Goal: Task Accomplishment & Management: Complete application form

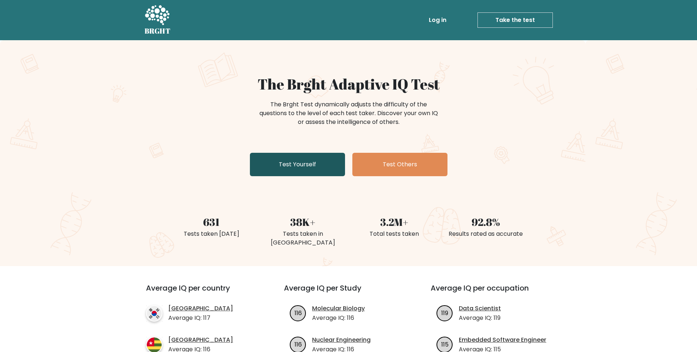
click at [291, 163] on link "Test Yourself" at bounding box center [297, 164] width 95 height 23
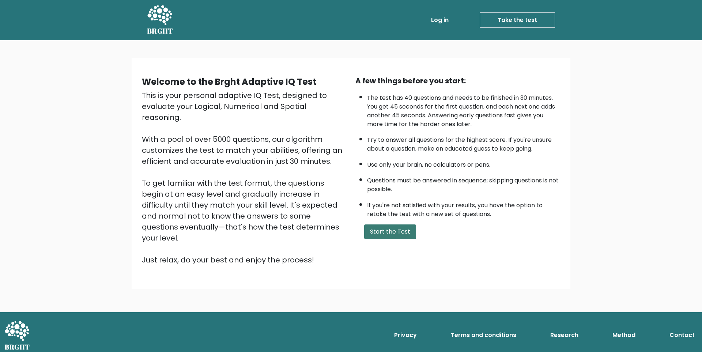
click at [395, 233] on button "Start the Test" at bounding box center [390, 231] width 52 height 15
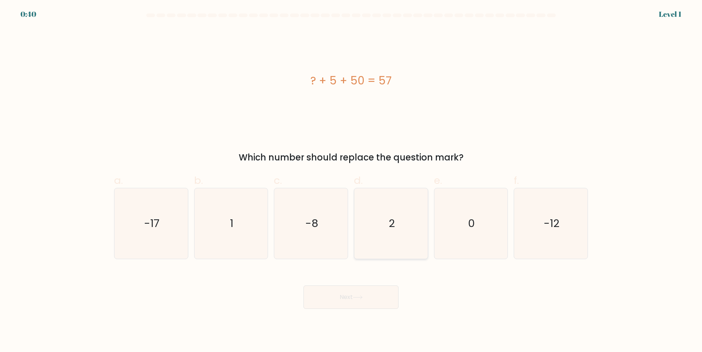
click at [403, 231] on icon "2" at bounding box center [391, 223] width 71 height 71
click at [351, 181] on input "d. 2" at bounding box center [351, 178] width 0 height 5
radio input "true"
click at [359, 307] on button "Next" at bounding box center [350, 297] width 95 height 23
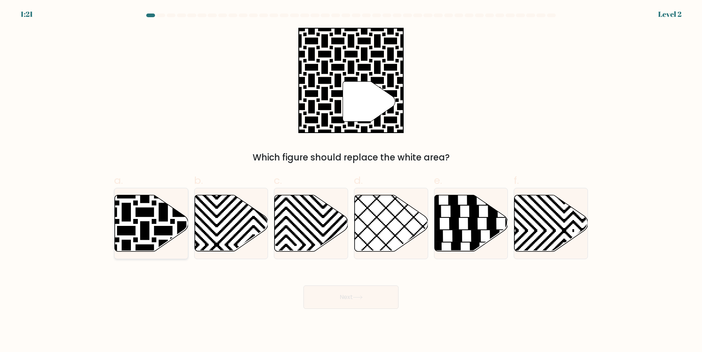
click at [148, 214] on icon at bounding box center [126, 194] width 148 height 148
click at [351, 181] on input "a." at bounding box center [351, 178] width 0 height 5
radio input "true"
click at [363, 295] on button "Next" at bounding box center [350, 297] width 95 height 23
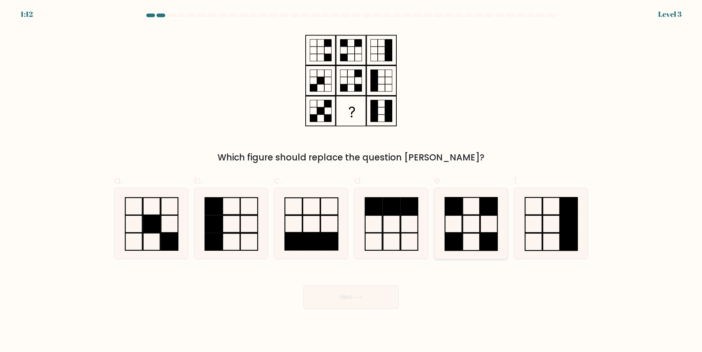
click at [474, 211] on icon at bounding box center [470, 223] width 71 height 71
click at [351, 181] on input "e." at bounding box center [351, 178] width 0 height 5
radio input "true"
click at [377, 298] on button "Next" at bounding box center [350, 297] width 95 height 23
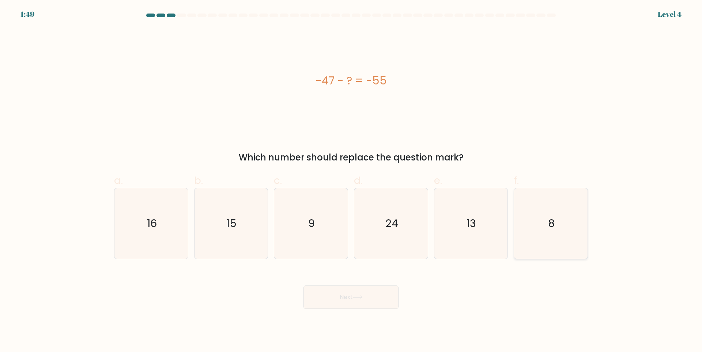
click at [558, 226] on icon "8" at bounding box center [551, 223] width 71 height 71
click at [351, 181] on input "f. 8" at bounding box center [351, 178] width 0 height 5
radio input "true"
click at [362, 307] on button "Next" at bounding box center [350, 297] width 95 height 23
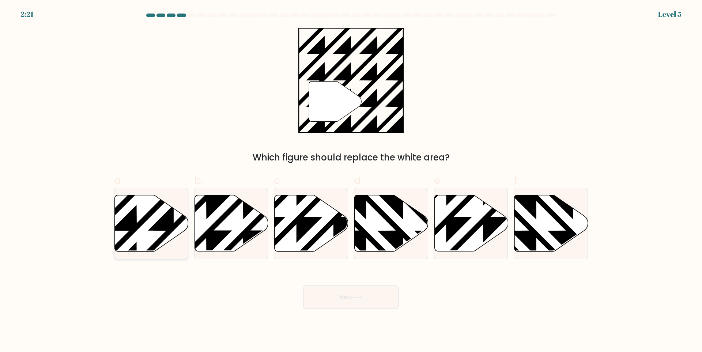
click at [134, 224] on icon at bounding box center [174, 194] width 148 height 148
click at [351, 181] on input "a." at bounding box center [351, 178] width 0 height 5
radio input "true"
click at [358, 292] on button "Next" at bounding box center [350, 297] width 95 height 23
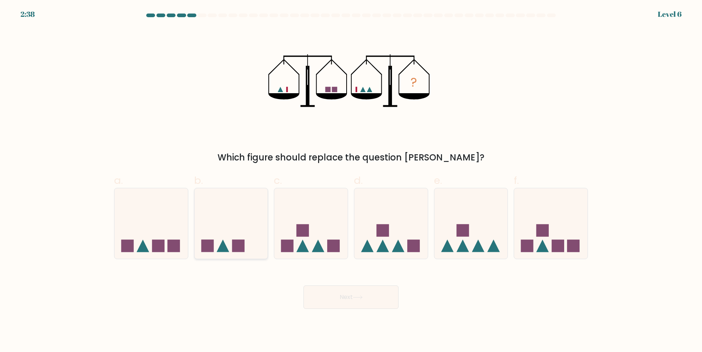
click at [226, 220] on icon at bounding box center [231, 223] width 73 height 61
click at [351, 181] on input "b." at bounding box center [351, 178] width 0 height 5
radio input "true"
click at [353, 294] on button "Next" at bounding box center [350, 297] width 95 height 23
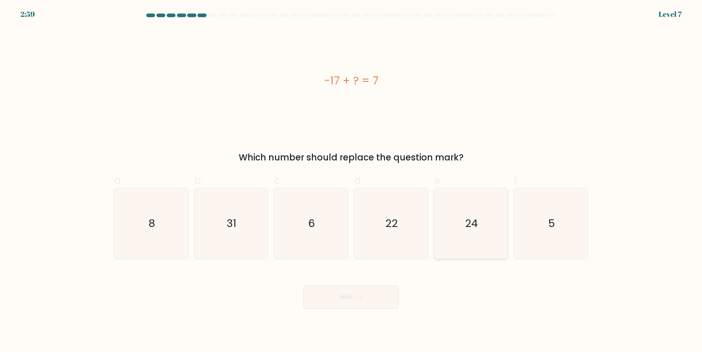
click at [460, 225] on icon "24" at bounding box center [470, 223] width 71 height 71
click at [351, 181] on input "e. 24" at bounding box center [351, 178] width 0 height 5
radio input "true"
drag, startPoint x: 375, startPoint y: 302, endPoint x: 384, endPoint y: 292, distance: 13.5
click at [375, 301] on button "Next" at bounding box center [350, 297] width 95 height 23
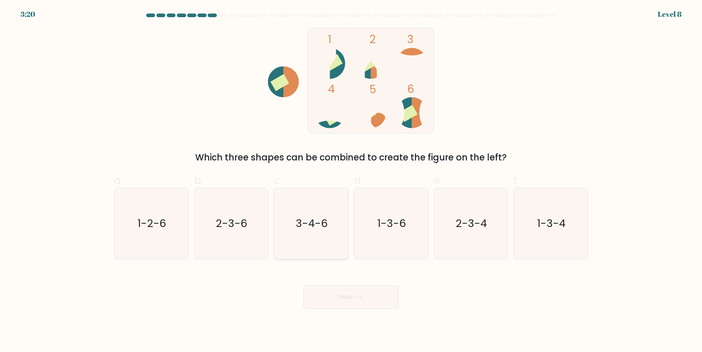
click at [336, 226] on icon "3-4-6" at bounding box center [311, 223] width 71 height 71
click at [351, 181] on input "c. 3-4-6" at bounding box center [351, 178] width 0 height 5
radio input "true"
click at [375, 294] on button "Next" at bounding box center [350, 297] width 95 height 23
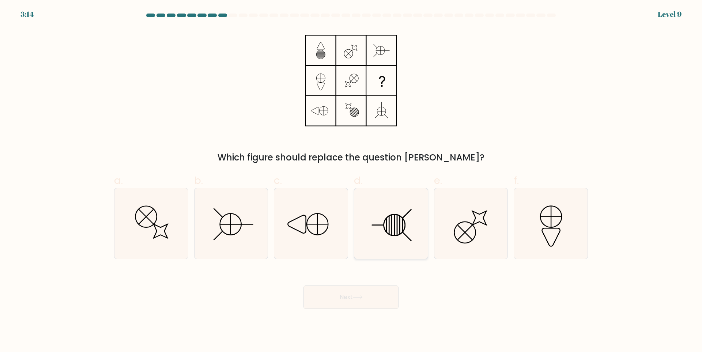
click at [389, 219] on line at bounding box center [389, 225] width 0 height 19
click at [351, 181] on input "d." at bounding box center [351, 178] width 0 height 5
radio input "true"
click at [364, 293] on button "Next" at bounding box center [350, 297] width 95 height 23
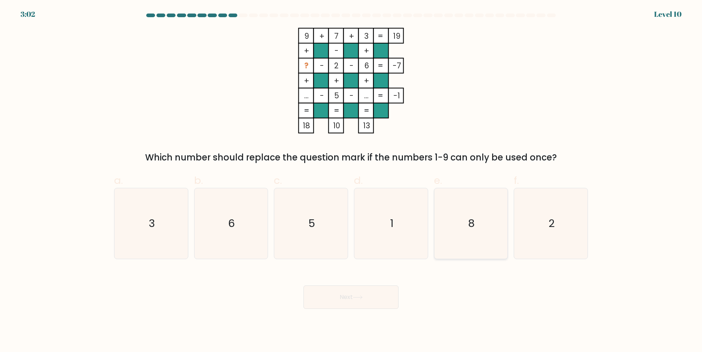
click at [461, 222] on icon "8" at bounding box center [470, 223] width 71 height 71
click at [351, 181] on input "e. 8" at bounding box center [351, 178] width 0 height 5
radio input "true"
click at [366, 301] on button "Next" at bounding box center [350, 297] width 95 height 23
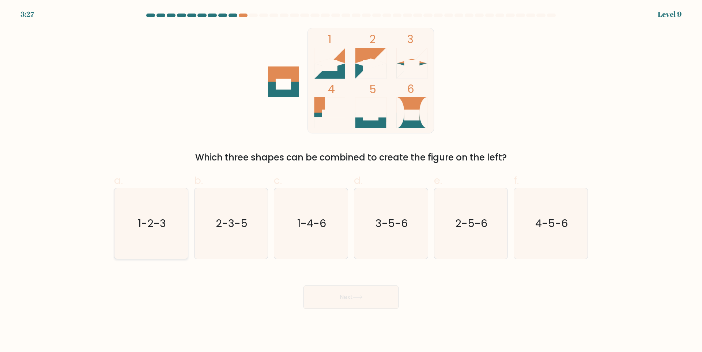
click at [135, 225] on icon "1-2-3" at bounding box center [151, 223] width 71 height 71
click at [351, 181] on input "a. 1-2-3" at bounding box center [351, 178] width 0 height 5
radio input "true"
click at [347, 304] on button "Next" at bounding box center [350, 297] width 95 height 23
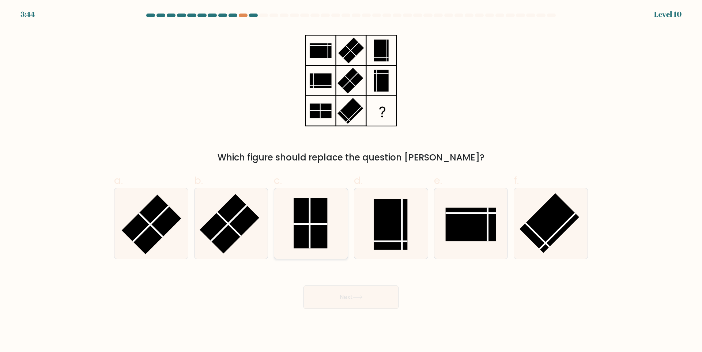
click at [314, 230] on rect at bounding box center [311, 223] width 34 height 50
click at [351, 181] on input "c." at bounding box center [351, 178] width 0 height 5
radio input "true"
click at [383, 303] on button "Next" at bounding box center [350, 297] width 95 height 23
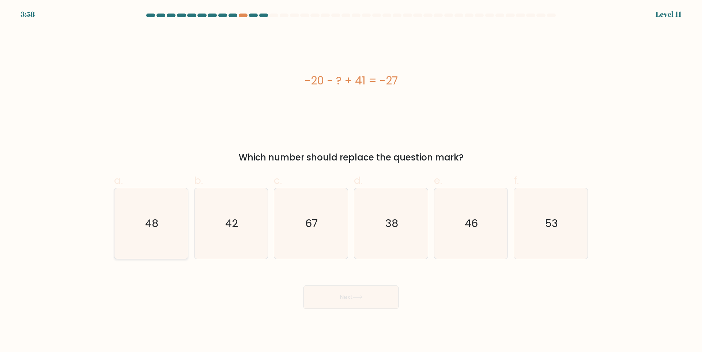
click at [145, 227] on icon "48" at bounding box center [151, 223] width 71 height 71
click at [351, 181] on input "a. 48" at bounding box center [351, 178] width 0 height 5
radio input "true"
drag, startPoint x: 328, startPoint y: 305, endPoint x: 340, endPoint y: 299, distance: 13.2
click at [328, 305] on button "Next" at bounding box center [350, 297] width 95 height 23
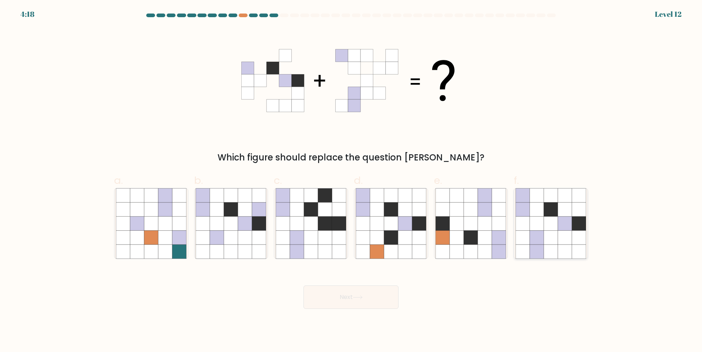
click at [574, 205] on icon at bounding box center [579, 210] width 14 height 14
click at [351, 181] on input "f." at bounding box center [351, 178] width 0 height 5
radio input "true"
click at [344, 303] on button "Next" at bounding box center [350, 297] width 95 height 23
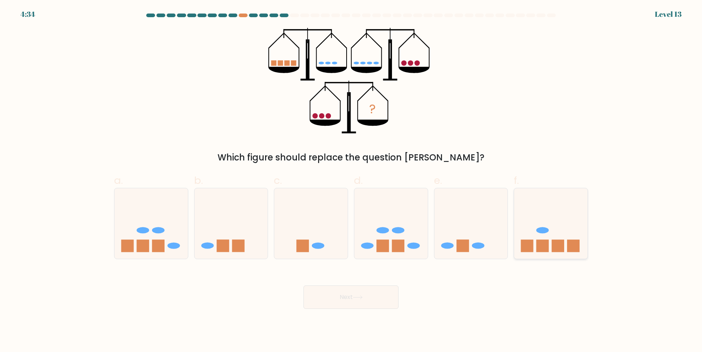
click at [574, 204] on icon at bounding box center [550, 223] width 73 height 61
click at [351, 181] on input "f." at bounding box center [351, 178] width 0 height 5
radio input "true"
click at [374, 296] on button "Next" at bounding box center [350, 297] width 95 height 23
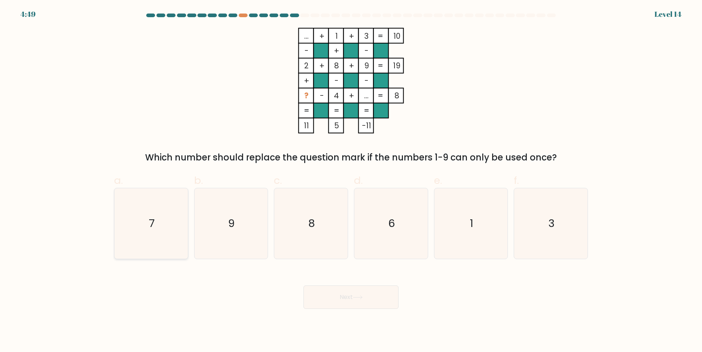
click at [160, 247] on icon "7" at bounding box center [151, 223] width 71 height 71
click at [351, 181] on input "a. 7" at bounding box center [351, 178] width 0 height 5
radio input "true"
drag, startPoint x: 361, startPoint y: 301, endPoint x: 366, endPoint y: 298, distance: 5.7
click at [361, 301] on button "Next" at bounding box center [350, 297] width 95 height 23
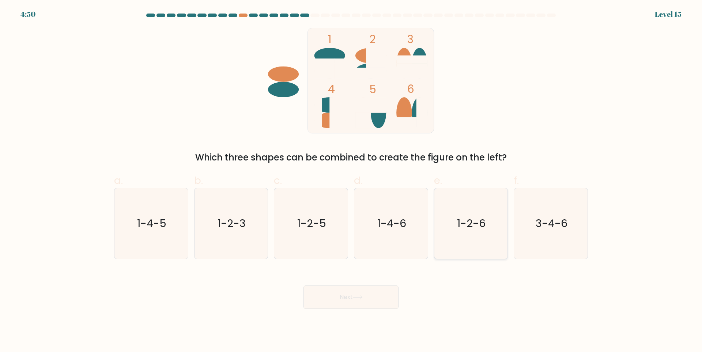
click at [472, 238] on icon "1-2-6" at bounding box center [470, 223] width 71 height 71
click at [351, 181] on input "e. 1-2-6" at bounding box center [351, 178] width 0 height 5
radio input "true"
click at [358, 300] on button "Next" at bounding box center [350, 297] width 95 height 23
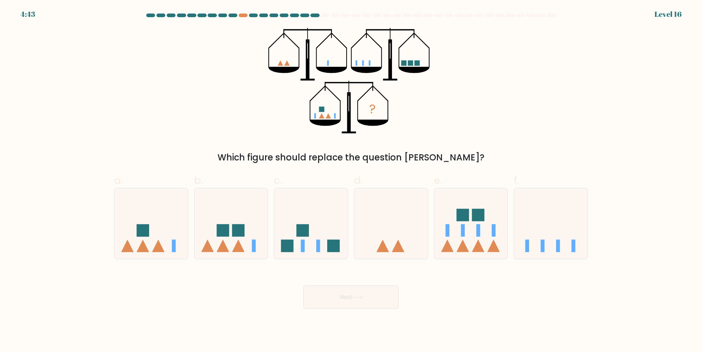
click at [600, 232] on form at bounding box center [351, 161] width 702 height 295
click at [555, 230] on icon at bounding box center [550, 223] width 73 height 61
click at [351, 181] on input "f." at bounding box center [351, 178] width 0 height 5
radio input "true"
click at [372, 298] on button "Next" at bounding box center [350, 297] width 95 height 23
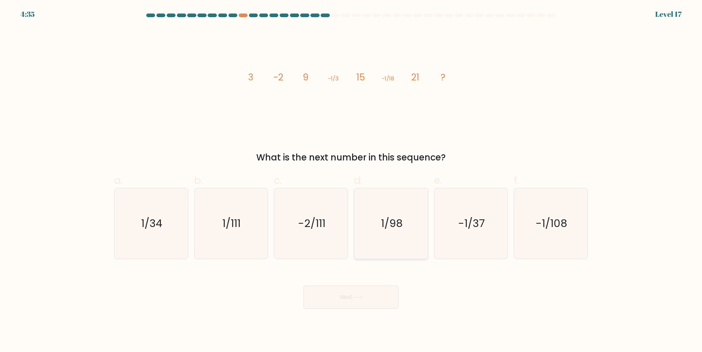
click at [393, 221] on text "1/98" at bounding box center [392, 223] width 22 height 15
click at [351, 181] on input "d. 1/98" at bounding box center [351, 178] width 0 height 5
radio input "true"
click at [367, 297] on button "Next" at bounding box center [350, 297] width 95 height 23
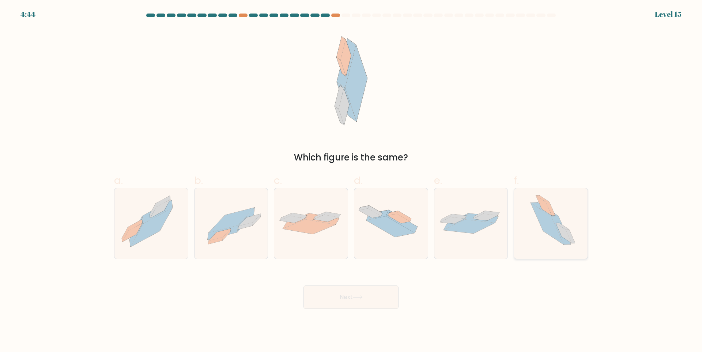
click at [574, 197] on icon at bounding box center [551, 223] width 62 height 71
click at [351, 181] on input "f." at bounding box center [351, 178] width 0 height 5
radio input "true"
click at [370, 291] on button "Next" at bounding box center [350, 297] width 95 height 23
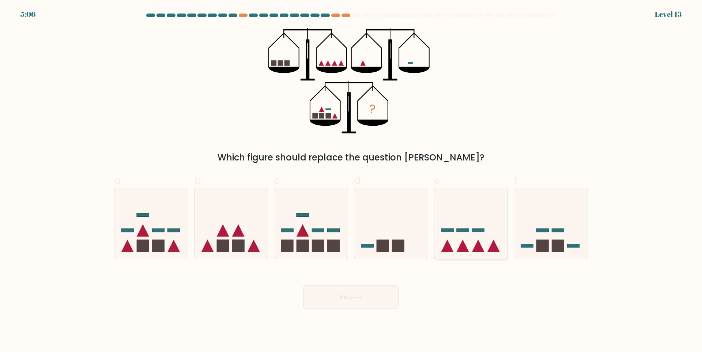
click at [476, 208] on icon at bounding box center [470, 223] width 73 height 61
click at [351, 181] on input "e." at bounding box center [351, 178] width 0 height 5
radio input "true"
click at [360, 302] on button "Next" at bounding box center [350, 297] width 95 height 23
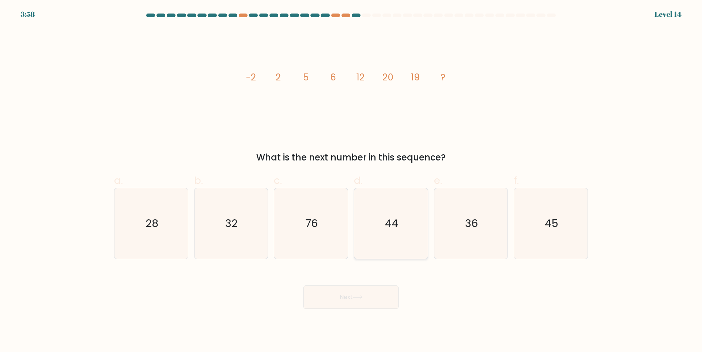
click at [400, 233] on icon "44" at bounding box center [391, 223] width 71 height 71
click at [351, 181] on input "d. 44" at bounding box center [351, 178] width 0 height 5
radio input "true"
click at [368, 296] on button "Next" at bounding box center [350, 297] width 95 height 23
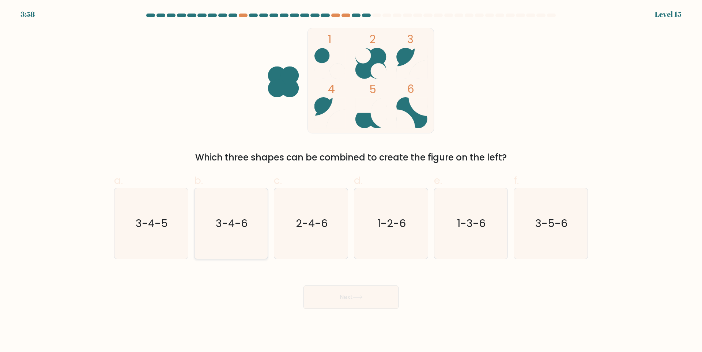
click at [215, 208] on icon "3-4-6" at bounding box center [231, 223] width 71 height 71
click at [351, 181] on input "b. 3-4-6" at bounding box center [351, 178] width 0 height 5
radio input "true"
click at [355, 297] on icon at bounding box center [358, 297] width 10 height 4
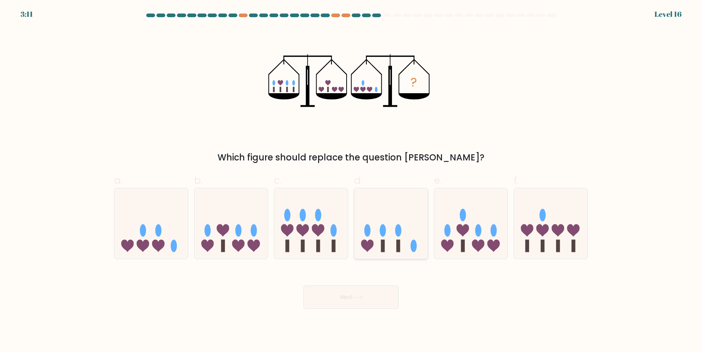
click at [357, 216] on icon at bounding box center [390, 223] width 73 height 61
click at [351, 181] on input "d." at bounding box center [351, 178] width 0 height 5
radio input "true"
drag, startPoint x: 374, startPoint y: 298, endPoint x: 411, endPoint y: 257, distance: 55.1
click at [373, 298] on button "Next" at bounding box center [350, 297] width 95 height 23
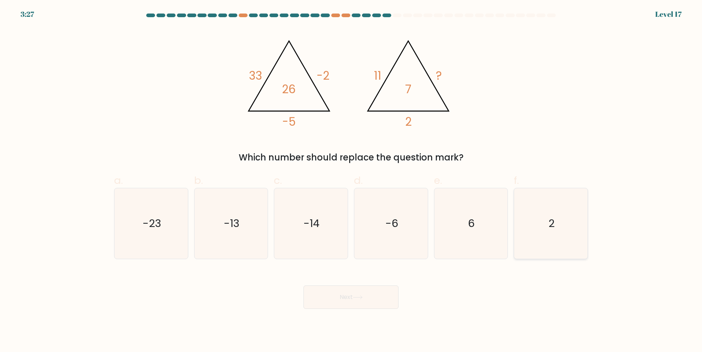
click at [569, 236] on icon "2" at bounding box center [551, 223] width 71 height 71
click at [351, 181] on input "f. 2" at bounding box center [351, 178] width 0 height 5
radio input "true"
click at [347, 298] on button "Next" at bounding box center [350, 297] width 95 height 23
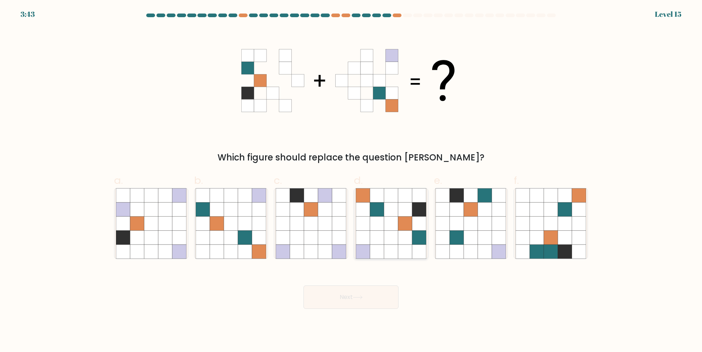
click at [394, 224] on icon at bounding box center [391, 223] width 14 height 14
click at [351, 181] on input "d." at bounding box center [351, 178] width 0 height 5
radio input "true"
click at [376, 295] on button "Next" at bounding box center [350, 297] width 95 height 23
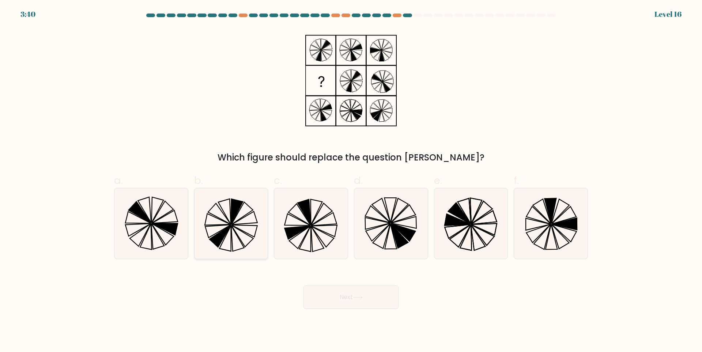
click at [232, 238] on icon at bounding box center [237, 239] width 13 height 26
click at [351, 181] on input "b." at bounding box center [351, 178] width 0 height 5
radio input "true"
click at [358, 300] on button "Next" at bounding box center [350, 297] width 95 height 23
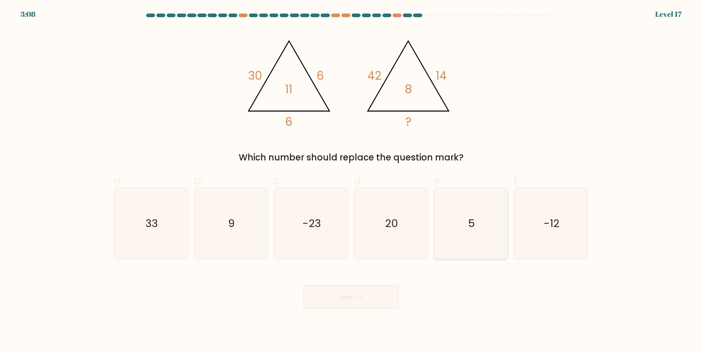
click at [482, 228] on icon "5" at bounding box center [470, 223] width 71 height 71
click at [351, 181] on input "e. 5" at bounding box center [351, 178] width 0 height 5
radio input "true"
click at [372, 304] on button "Next" at bounding box center [350, 297] width 95 height 23
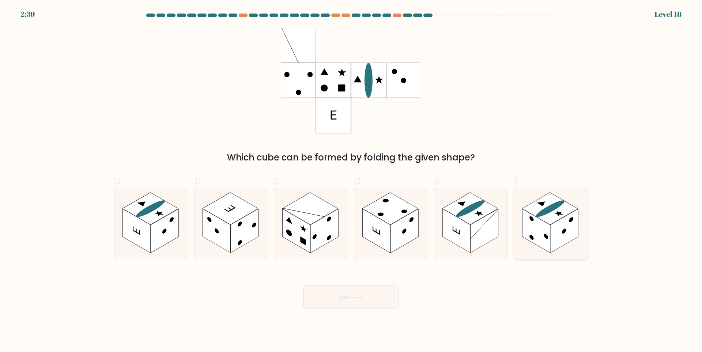
drag, startPoint x: 583, startPoint y: 219, endPoint x: 572, endPoint y: 224, distance: 11.5
click at [582, 219] on icon at bounding box center [550, 223] width 73 height 71
click at [351, 181] on input "f." at bounding box center [351, 178] width 0 height 5
radio input "true"
click at [356, 291] on button "Next" at bounding box center [350, 297] width 95 height 23
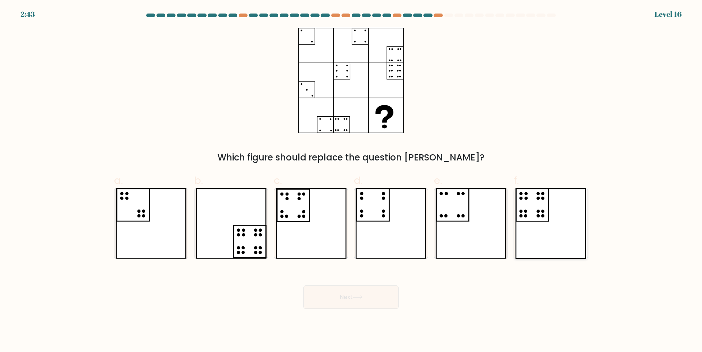
click at [566, 216] on icon at bounding box center [550, 223] width 71 height 71
click at [351, 181] on input "f." at bounding box center [351, 178] width 0 height 5
radio input "true"
click at [363, 297] on icon at bounding box center [358, 297] width 10 height 4
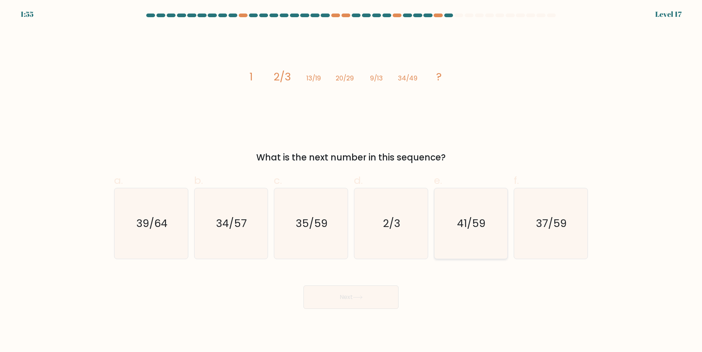
click at [463, 218] on text "41/59" at bounding box center [471, 223] width 29 height 15
click at [351, 181] on input "e. 41/59" at bounding box center [351, 178] width 0 height 5
radio input "true"
click at [373, 297] on button "Next" at bounding box center [350, 297] width 95 height 23
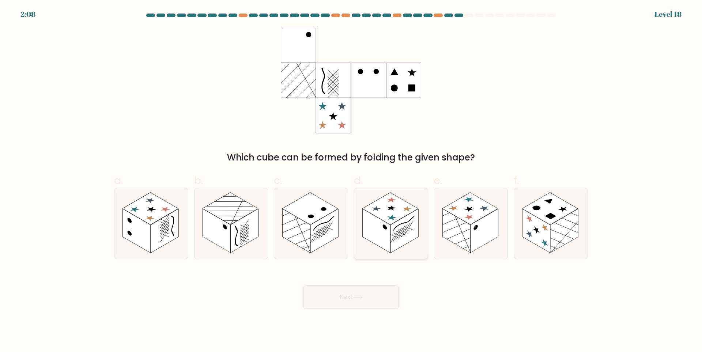
click at [377, 226] on rect at bounding box center [376, 231] width 28 height 44
click at [351, 181] on input "d." at bounding box center [351, 178] width 0 height 5
radio input "true"
click at [362, 297] on icon at bounding box center [357, 297] width 9 height 3
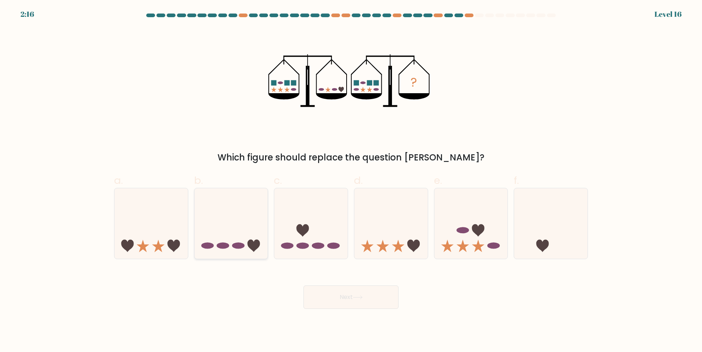
click at [226, 227] on icon at bounding box center [231, 223] width 73 height 61
click at [351, 181] on input "b." at bounding box center [351, 178] width 0 height 5
radio input "true"
click at [354, 298] on button "Next" at bounding box center [350, 297] width 95 height 23
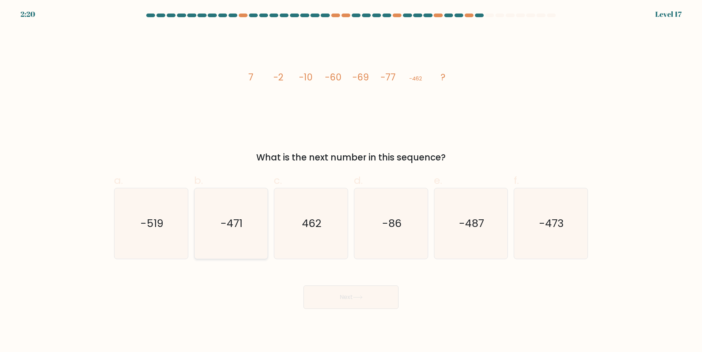
click at [250, 244] on icon "-471" at bounding box center [231, 223] width 71 height 71
click at [351, 181] on input "b. -471" at bounding box center [351, 178] width 0 height 5
radio input "true"
click at [348, 305] on button "Next" at bounding box center [350, 297] width 95 height 23
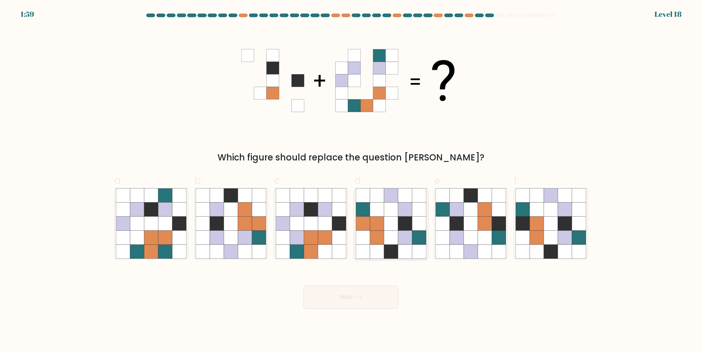
click at [390, 223] on icon at bounding box center [391, 223] width 14 height 14
click at [351, 181] on input "d." at bounding box center [351, 178] width 0 height 5
radio input "true"
click at [374, 301] on button "Next" at bounding box center [350, 297] width 95 height 23
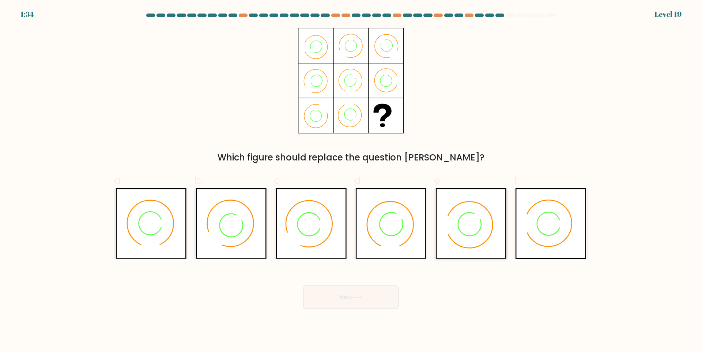
click at [475, 220] on icon at bounding box center [478, 216] width 12 height 12
click at [351, 181] on input "e." at bounding box center [351, 178] width 0 height 5
radio input "true"
click at [379, 302] on button "Next" at bounding box center [350, 297] width 95 height 23
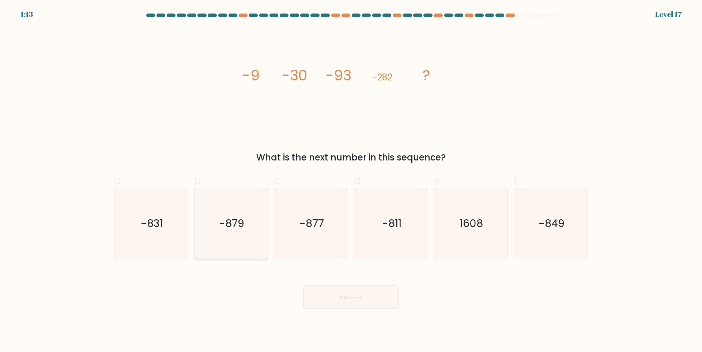
click at [223, 226] on text "-879" at bounding box center [231, 223] width 25 height 15
click at [351, 181] on input "b. -879" at bounding box center [351, 178] width 0 height 5
radio input "true"
click at [373, 305] on button "Next" at bounding box center [350, 297] width 95 height 23
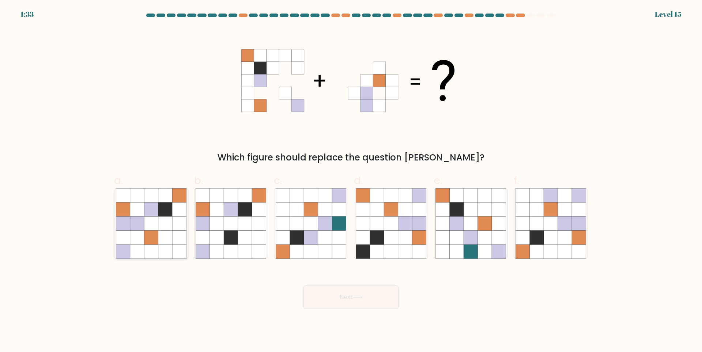
click at [147, 220] on icon at bounding box center [151, 223] width 14 height 14
click at [351, 181] on input "a." at bounding box center [351, 178] width 0 height 5
radio input "true"
click at [355, 303] on button "Next" at bounding box center [350, 297] width 95 height 23
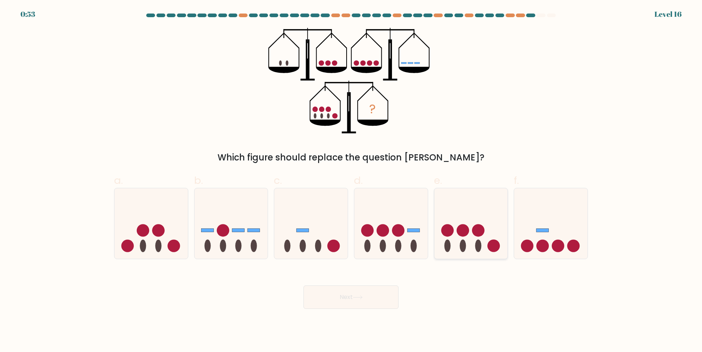
click at [482, 227] on circle at bounding box center [478, 230] width 12 height 12
click at [351, 181] on input "e." at bounding box center [351, 178] width 0 height 5
radio input "true"
click at [353, 304] on button "Next" at bounding box center [350, 297] width 95 height 23
click at [497, 227] on icon at bounding box center [471, 223] width 73 height 60
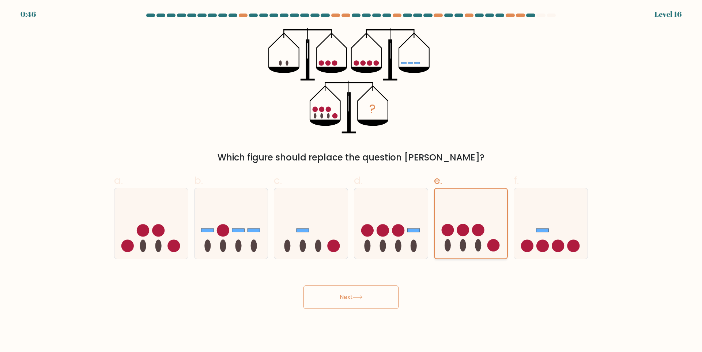
click at [351, 181] on input "e." at bounding box center [351, 178] width 0 height 5
click at [356, 294] on button "Next" at bounding box center [350, 297] width 95 height 23
click at [546, 115] on div "? Which figure should replace the question mark?" at bounding box center [351, 96] width 483 height 136
click at [545, 115] on div "? Which figure should replace the question mark?" at bounding box center [351, 96] width 483 height 136
click at [466, 218] on icon at bounding box center [471, 223] width 73 height 60
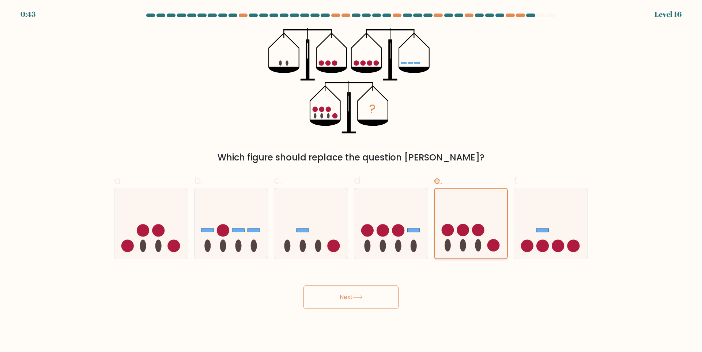
click at [351, 181] on input "e." at bounding box center [351, 178] width 0 height 5
click at [581, 225] on icon at bounding box center [550, 223] width 73 height 61
click at [351, 181] on input "f." at bounding box center [351, 178] width 0 height 5
radio input "true"
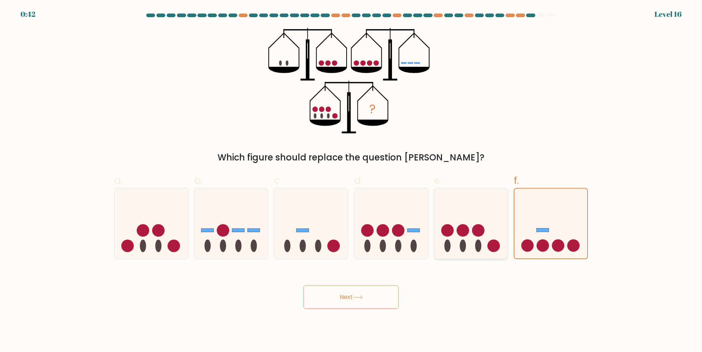
click at [476, 220] on icon at bounding box center [470, 223] width 73 height 61
click at [351, 181] on input "e." at bounding box center [351, 178] width 0 height 5
radio input "true"
click at [359, 290] on button "Next" at bounding box center [350, 297] width 95 height 23
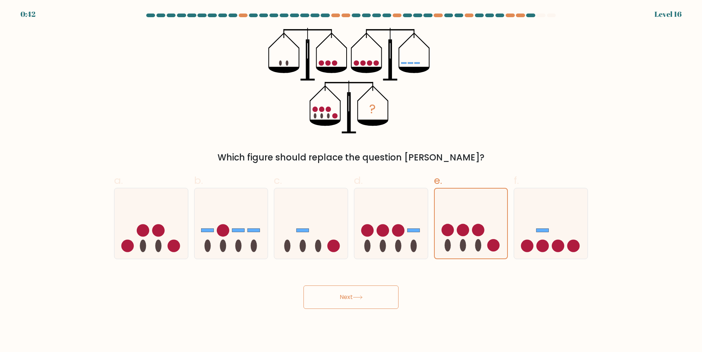
click at [360, 295] on button "Next" at bounding box center [350, 297] width 95 height 23
drag, startPoint x: 360, startPoint y: 295, endPoint x: 355, endPoint y: 299, distance: 6.2
click at [358, 297] on button "Next" at bounding box center [350, 297] width 95 height 23
click at [355, 299] on icon at bounding box center [358, 297] width 10 height 4
click at [355, 298] on icon at bounding box center [358, 297] width 10 height 4
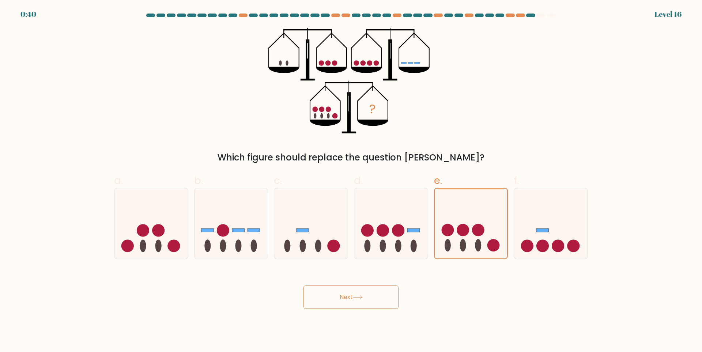
click at [355, 298] on icon at bounding box center [358, 297] width 10 height 4
click at [314, 232] on icon at bounding box center [310, 223] width 73 height 61
click at [351, 181] on input "c." at bounding box center [351, 178] width 0 height 5
radio input "true"
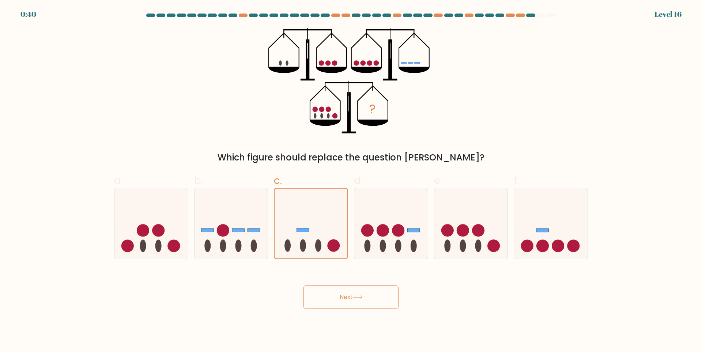
click at [345, 300] on button "Next" at bounding box center [350, 297] width 95 height 23
click at [483, 233] on circle at bounding box center [478, 230] width 12 height 12
click at [351, 181] on input "e." at bounding box center [351, 178] width 0 height 5
radio input "true"
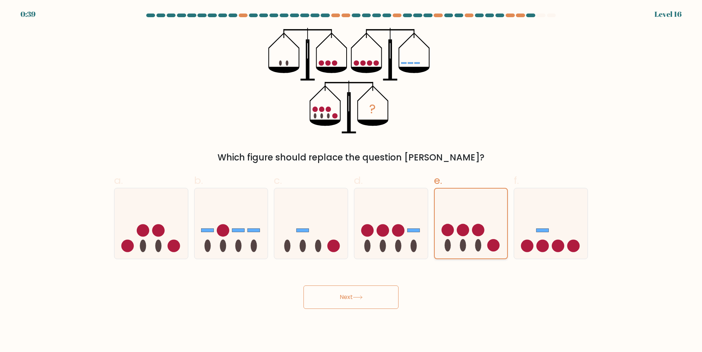
click at [483, 233] on circle at bounding box center [478, 230] width 12 height 12
click at [351, 181] on input "e." at bounding box center [351, 178] width 0 height 5
click at [365, 298] on button "Next" at bounding box center [350, 297] width 95 height 23
click at [363, 298] on icon at bounding box center [358, 297] width 10 height 4
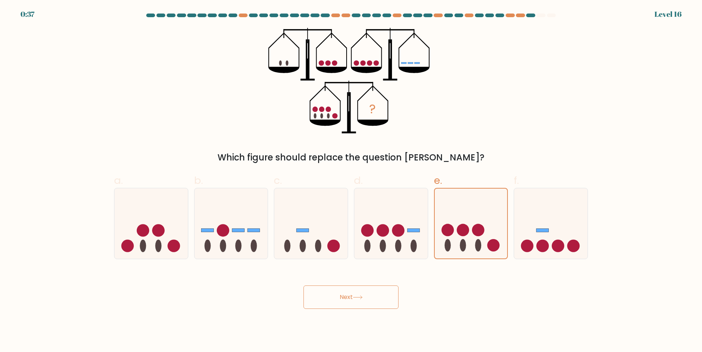
click at [367, 296] on button "Next" at bounding box center [350, 297] width 95 height 23
click at [303, 286] on button "Next" at bounding box center [350, 297] width 95 height 23
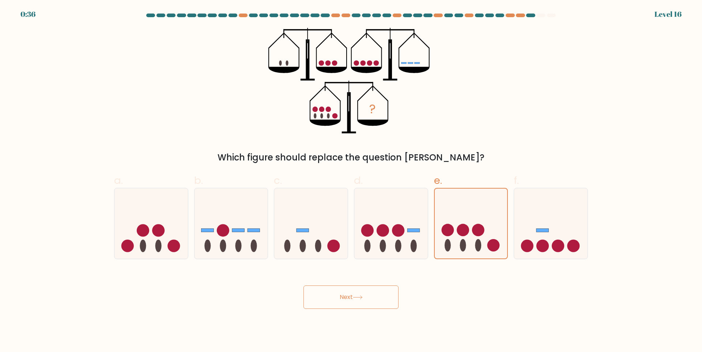
click at [303, 286] on button "Next" at bounding box center [350, 297] width 95 height 23
click at [363, 312] on body "0:35 Level 16" at bounding box center [351, 176] width 702 height 352
click at [374, 302] on button "Next" at bounding box center [350, 297] width 95 height 23
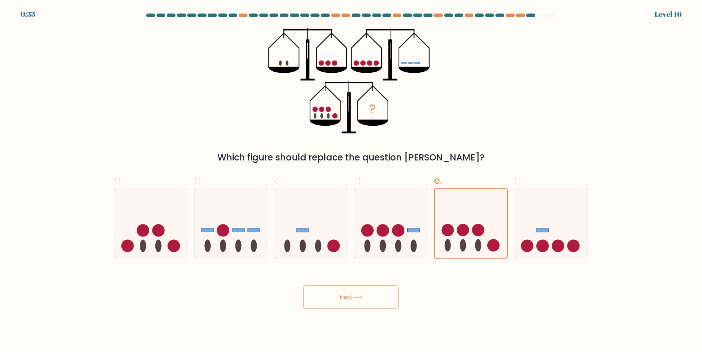
drag, startPoint x: 369, startPoint y: 301, endPoint x: 616, endPoint y: 283, distance: 247.8
click at [616, 283] on form at bounding box center [351, 161] width 702 height 295
click at [406, 236] on icon at bounding box center [390, 223] width 73 height 61
click at [351, 181] on input "d." at bounding box center [351, 178] width 0 height 5
radio input "true"
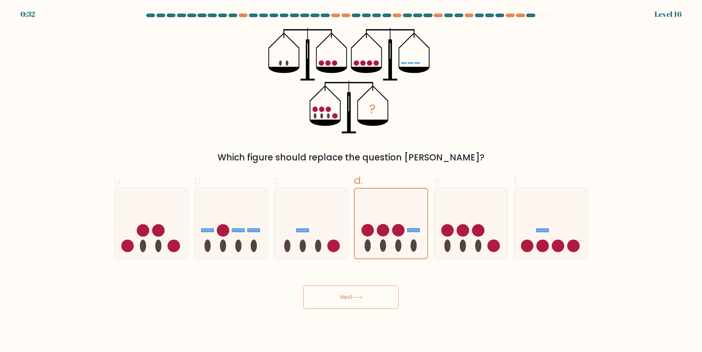
click at [374, 285] on div "Next" at bounding box center [351, 288] width 483 height 41
click at [366, 297] on button "Next" at bounding box center [350, 297] width 95 height 23
drag, startPoint x: 366, startPoint y: 297, endPoint x: 363, endPoint y: 291, distance: 5.6
click at [365, 296] on button "Next" at bounding box center [350, 297] width 95 height 23
drag, startPoint x: 310, startPoint y: 222, endPoint x: 235, endPoint y: 219, distance: 75.0
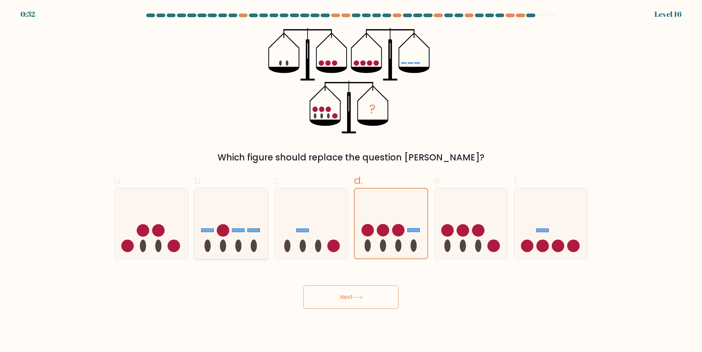
click at [309, 222] on icon at bounding box center [310, 223] width 73 height 61
click at [351, 181] on input "c." at bounding box center [351, 178] width 0 height 5
radio input "true"
click at [213, 220] on icon at bounding box center [231, 223] width 73 height 61
click at [351, 181] on input "b." at bounding box center [351, 178] width 0 height 5
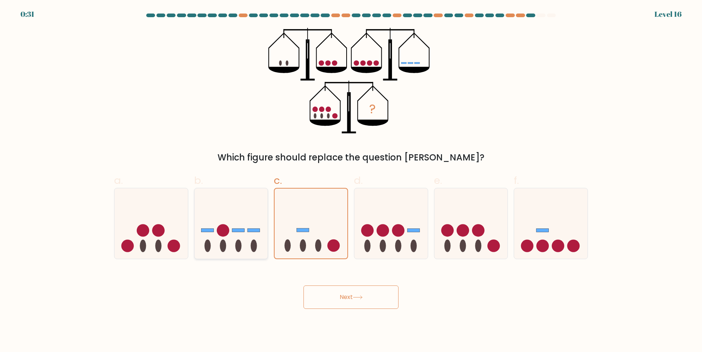
radio input "true"
drag, startPoint x: 122, startPoint y: 227, endPoint x: 351, endPoint y: 257, distance: 231.1
click at [130, 228] on icon at bounding box center [150, 223] width 73 height 61
click at [351, 181] on input "a." at bounding box center [351, 178] width 0 height 5
radio input "true"
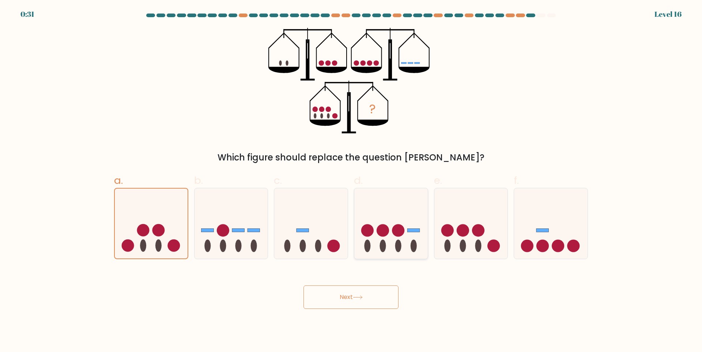
click at [393, 250] on icon at bounding box center [390, 223] width 73 height 61
click at [351, 181] on input "d." at bounding box center [351, 178] width 0 height 5
radio input "true"
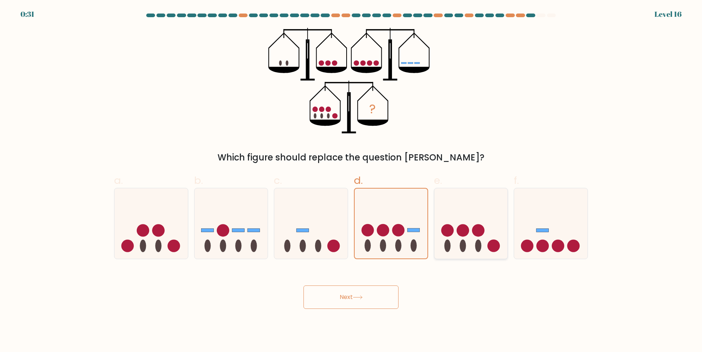
click at [461, 228] on circle at bounding box center [463, 230] width 12 height 12
click at [351, 181] on input "e." at bounding box center [351, 178] width 0 height 5
radio input "true"
click at [333, 302] on button "Next" at bounding box center [350, 297] width 95 height 23
click at [382, 296] on button "Next" at bounding box center [350, 297] width 95 height 23
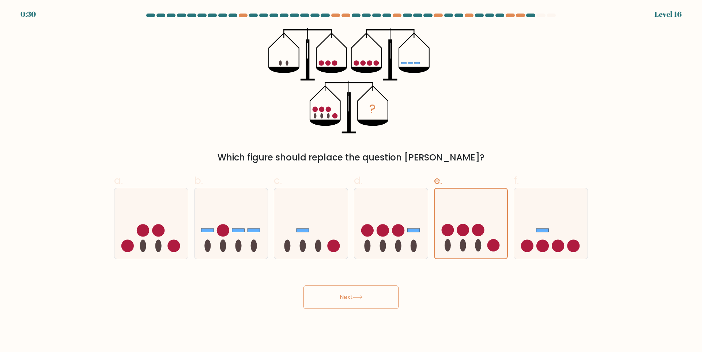
click at [382, 296] on button "Next" at bounding box center [350, 297] width 95 height 23
click at [348, 294] on button "Next" at bounding box center [350, 297] width 95 height 23
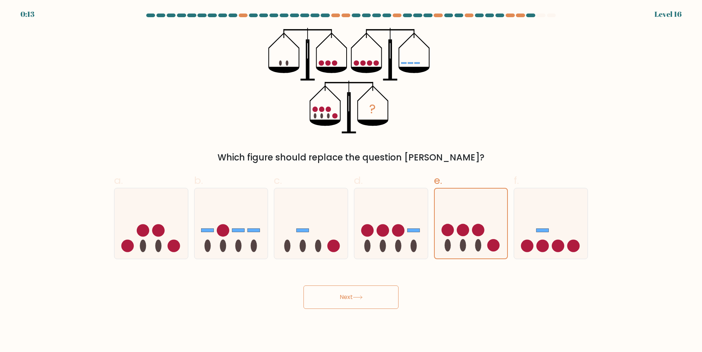
click at [348, 294] on button "Next" at bounding box center [350, 297] width 95 height 23
drag, startPoint x: 348, startPoint y: 294, endPoint x: 301, endPoint y: 297, distance: 46.9
click at [293, 295] on div "Next" at bounding box center [351, 288] width 483 height 41
click at [363, 307] on button "Next" at bounding box center [350, 297] width 95 height 23
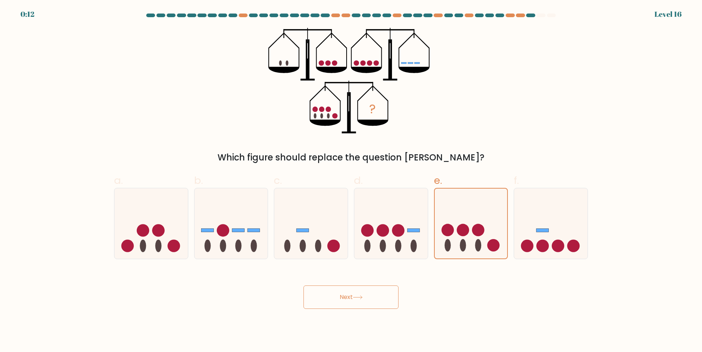
click at [363, 307] on button "Next" at bounding box center [350, 297] width 95 height 23
click at [363, 306] on button "Next" at bounding box center [350, 297] width 95 height 23
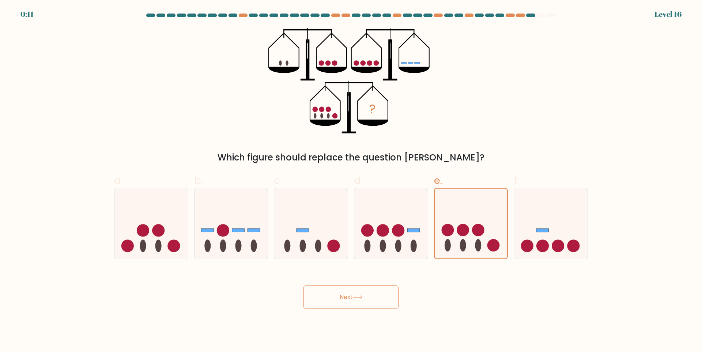
click at [380, 302] on button "Next" at bounding box center [350, 297] width 95 height 23
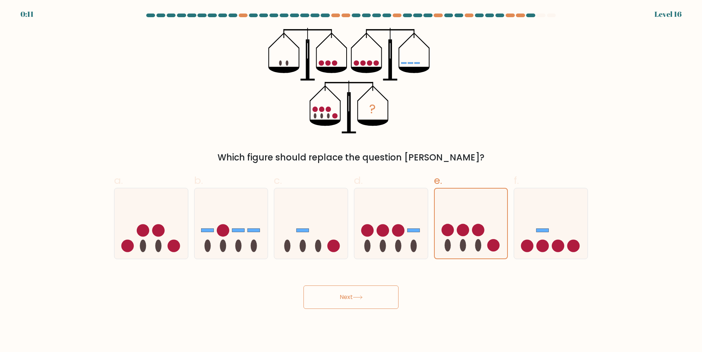
click at [380, 302] on button "Next" at bounding box center [350, 297] width 95 height 23
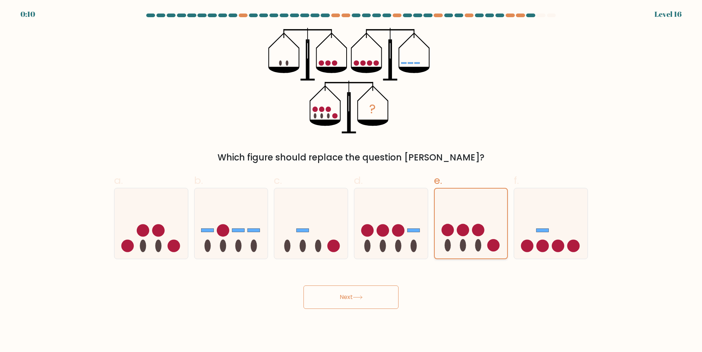
click at [449, 226] on circle at bounding box center [447, 230] width 12 height 12
click at [351, 181] on input "e." at bounding box center [351, 178] width 0 height 5
click at [450, 226] on circle at bounding box center [447, 230] width 12 height 12
click at [351, 181] on input "e." at bounding box center [351, 178] width 0 height 5
click at [450, 226] on circle at bounding box center [447, 230] width 12 height 12
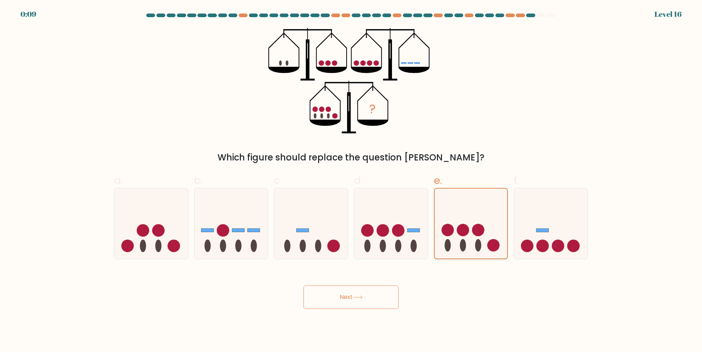
click at [351, 181] on input "e." at bounding box center [351, 178] width 0 height 5
click at [450, 226] on circle at bounding box center [447, 230] width 12 height 12
click at [351, 181] on input "e." at bounding box center [351, 178] width 0 height 5
click at [449, 226] on circle at bounding box center [447, 230] width 12 height 12
click at [351, 181] on input "e." at bounding box center [351, 178] width 0 height 5
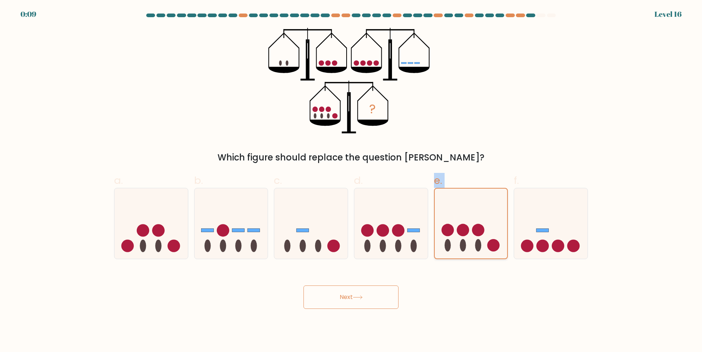
click at [464, 229] on circle at bounding box center [463, 230] width 12 height 12
click at [351, 181] on input "e." at bounding box center [351, 178] width 0 height 5
click at [561, 222] on icon at bounding box center [550, 223] width 73 height 61
click at [351, 181] on input "f." at bounding box center [351, 178] width 0 height 5
radio input "true"
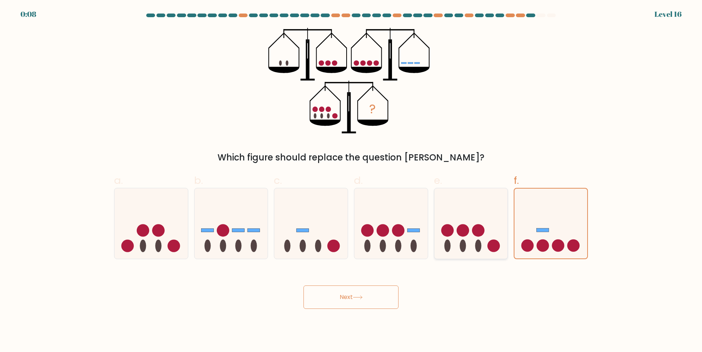
click at [488, 224] on icon at bounding box center [470, 223] width 73 height 61
click at [351, 181] on input "e." at bounding box center [351, 178] width 0 height 5
radio input "true"
click at [372, 302] on button "Next" at bounding box center [350, 297] width 95 height 23
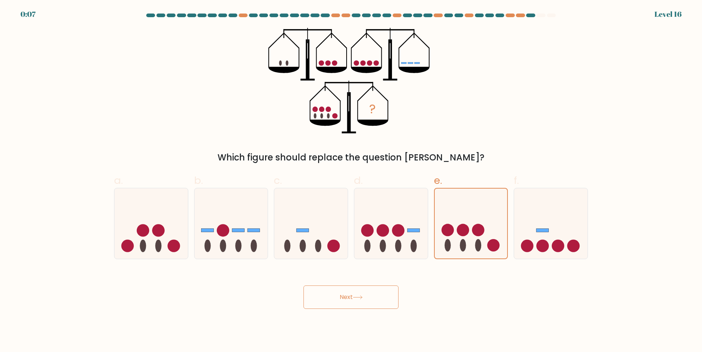
click at [372, 301] on button "Next" at bounding box center [350, 297] width 95 height 23
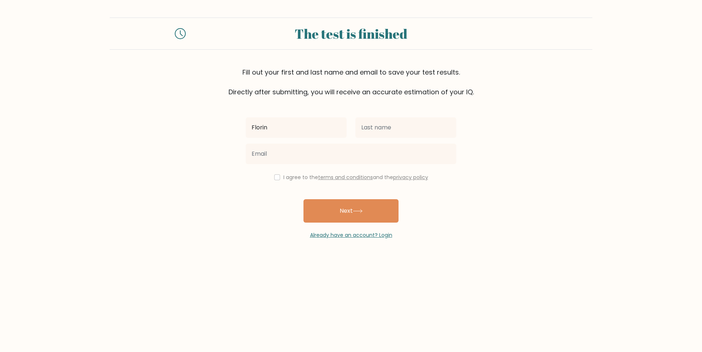
type input "Florin"
click at [422, 137] on input "text" at bounding box center [405, 127] width 101 height 20
type input "S"
type input "m"
type input "Moanga"
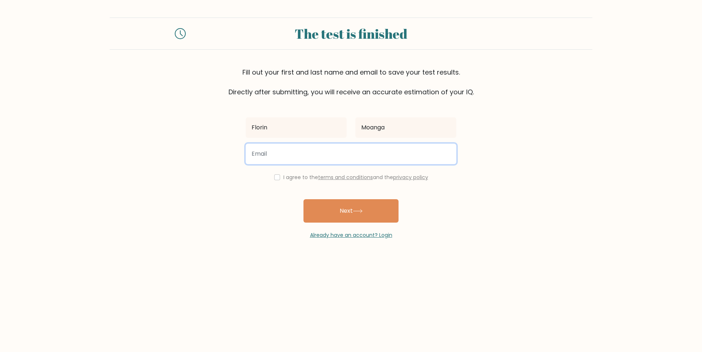
click at [367, 148] on input "email" at bounding box center [351, 154] width 211 height 20
type input "florinmoanga19@gmail.com"
click at [283, 179] on label "I agree to the terms and conditions and the privacy policy" at bounding box center [355, 177] width 145 height 7
click at [276, 177] on input "checkbox" at bounding box center [277, 177] width 6 height 6
checkbox input "true"
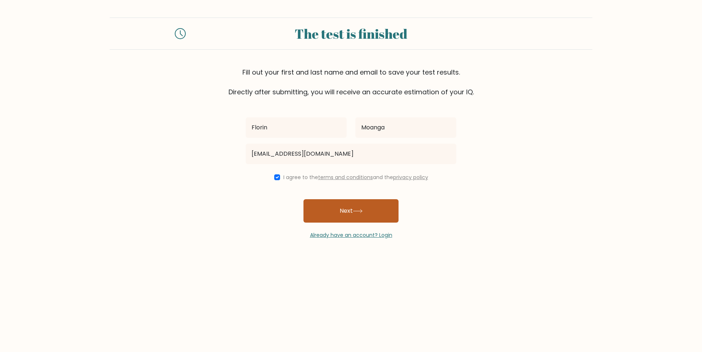
click at [358, 209] on icon at bounding box center [358, 211] width 10 height 4
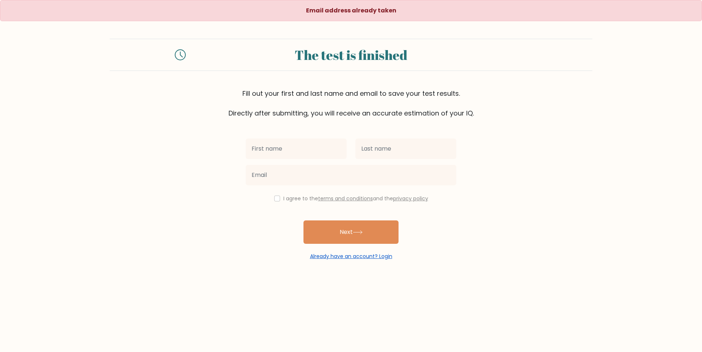
click at [349, 258] on link "Already have an account? Login" at bounding box center [351, 256] width 82 height 7
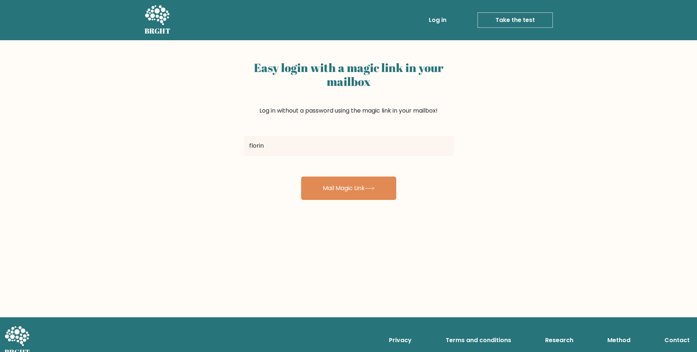
type input "[EMAIL_ADDRESS][DOMAIN_NAME]"
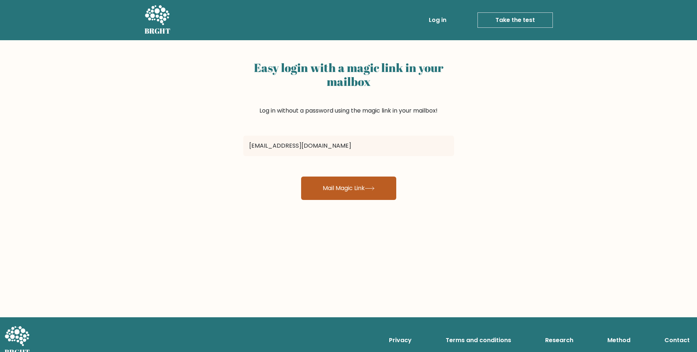
click at [367, 189] on button "Mail Magic Link" at bounding box center [348, 188] width 95 height 23
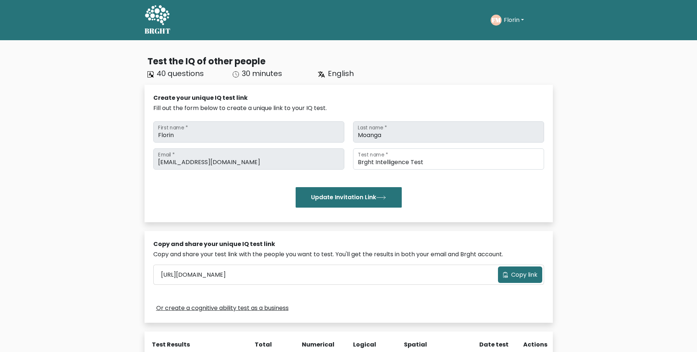
click at [524, 16] on button "Florin" at bounding box center [513, 20] width 24 height 10
click at [522, 34] on link "Dashboard" at bounding box center [520, 36] width 58 height 12
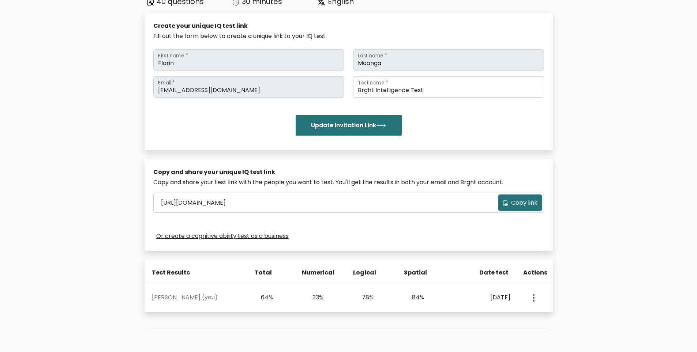
scroll to position [147, 0]
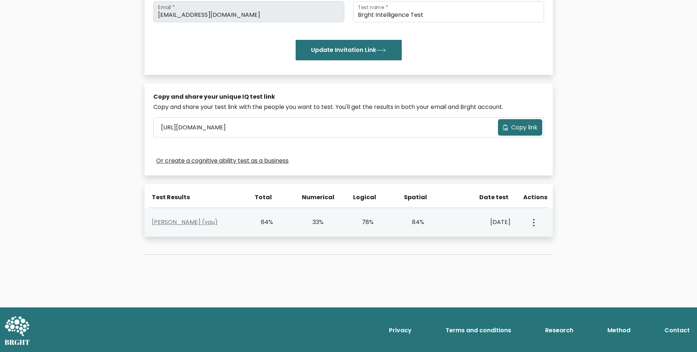
click at [523, 224] on div "View Profile" at bounding box center [532, 222] width 25 height 23
click at [532, 221] on button "button" at bounding box center [533, 222] width 6 height 23
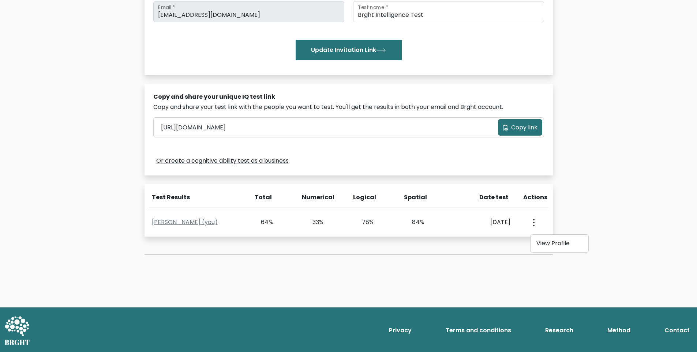
click at [590, 204] on div "Test the IQ of other people 40 questions 30 minutes English Create your unique …" at bounding box center [348, 100] width 697 height 415
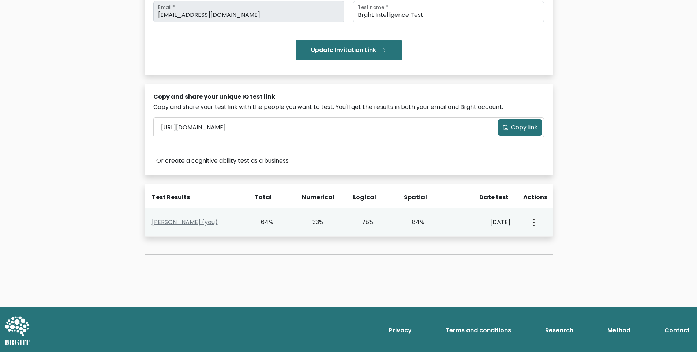
click at [533, 222] on circle "button" at bounding box center [533, 222] width 1 height 1
click at [559, 242] on link "View Profile" at bounding box center [559, 244] width 58 height 12
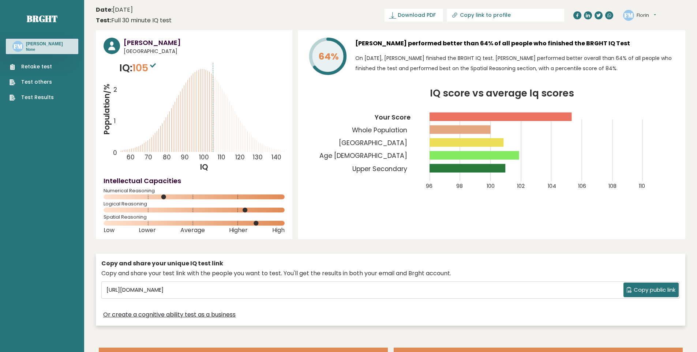
click at [39, 93] on ul "Retake test Test others Test Results" at bounding box center [32, 82] width 52 height 38
click at [25, 100] on link "Test Results" at bounding box center [32, 98] width 44 height 8
click at [42, 63] on div "Retake test Test others Test Results" at bounding box center [42, 77] width 72 height 47
click at [32, 66] on link "Retake test" at bounding box center [32, 67] width 44 height 8
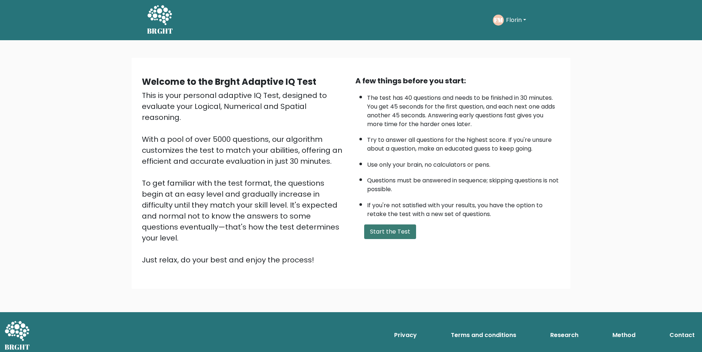
click at [395, 227] on button "Start the Test" at bounding box center [390, 231] width 52 height 15
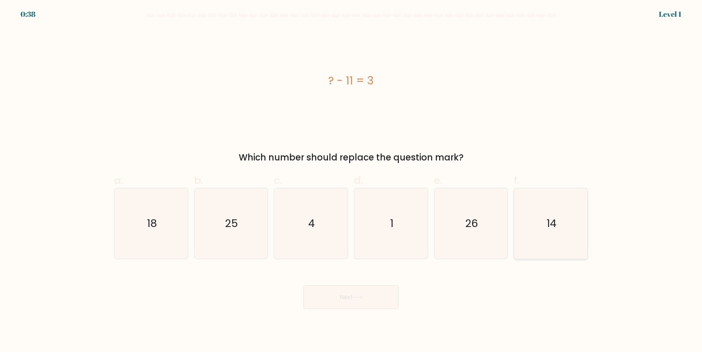
click at [560, 231] on icon "14" at bounding box center [551, 223] width 71 height 71
click at [351, 181] on input "f. 14" at bounding box center [351, 178] width 0 height 5
radio input "true"
click at [357, 298] on icon at bounding box center [358, 297] width 10 height 4
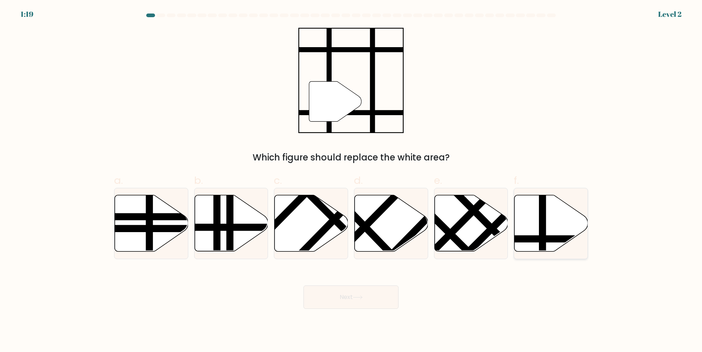
click at [561, 219] on icon at bounding box center [550, 223] width 73 height 56
click at [351, 181] on input "f." at bounding box center [351, 178] width 0 height 5
radio input "true"
click at [367, 295] on button "Next" at bounding box center [350, 297] width 95 height 23
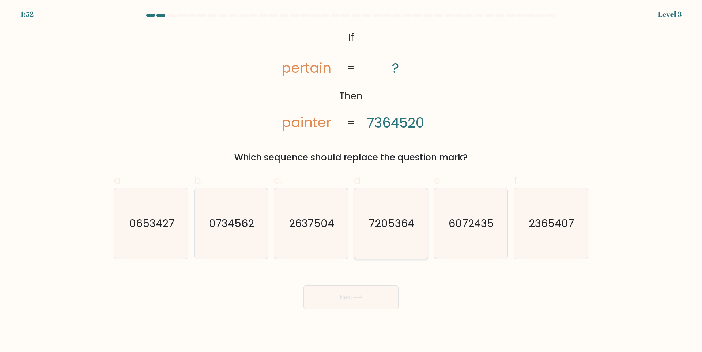
click at [399, 220] on text "7205364" at bounding box center [391, 223] width 45 height 15
click at [351, 181] on input "d. 7205364" at bounding box center [351, 178] width 0 height 5
radio input "true"
click at [367, 301] on button "Next" at bounding box center [350, 297] width 95 height 23
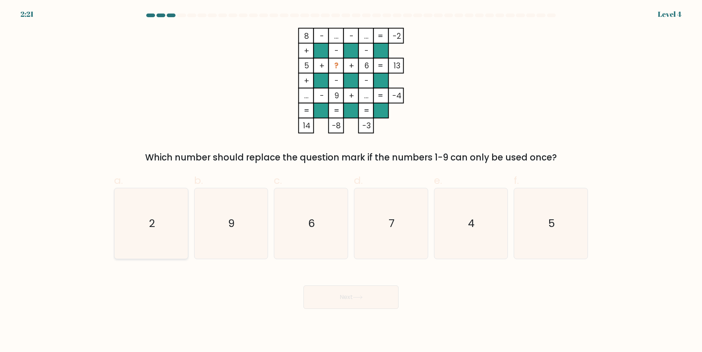
click at [151, 227] on text "2" at bounding box center [152, 223] width 6 height 15
click at [351, 181] on input "a. 2" at bounding box center [351, 178] width 0 height 5
radio input "true"
click at [367, 294] on button "Next" at bounding box center [350, 297] width 95 height 23
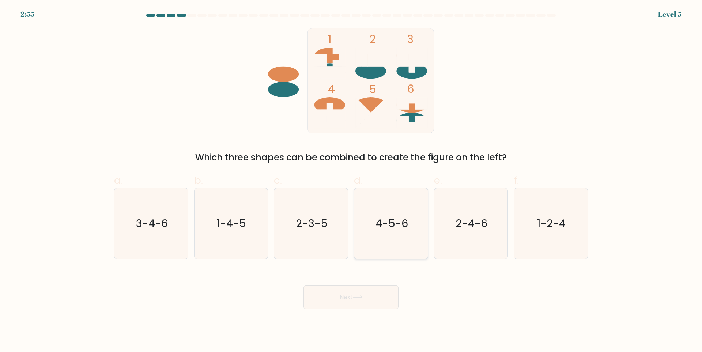
click at [390, 224] on text "4-5-6" at bounding box center [391, 223] width 33 height 15
click at [351, 181] on input "d. 4-5-6" at bounding box center [351, 178] width 0 height 5
radio input "true"
click at [152, 220] on text "3-4-6" at bounding box center [152, 223] width 32 height 15
click at [351, 181] on input "a. 3-4-6" at bounding box center [351, 178] width 0 height 5
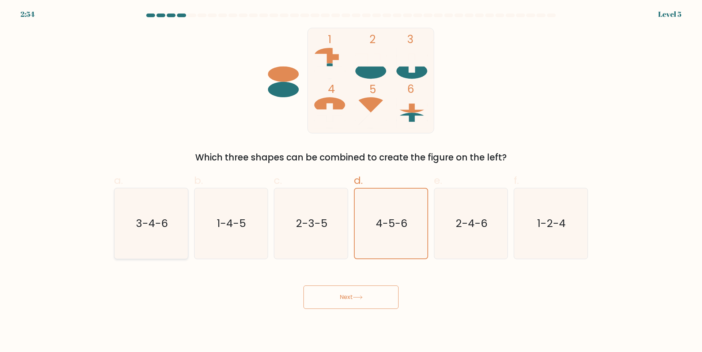
radio input "true"
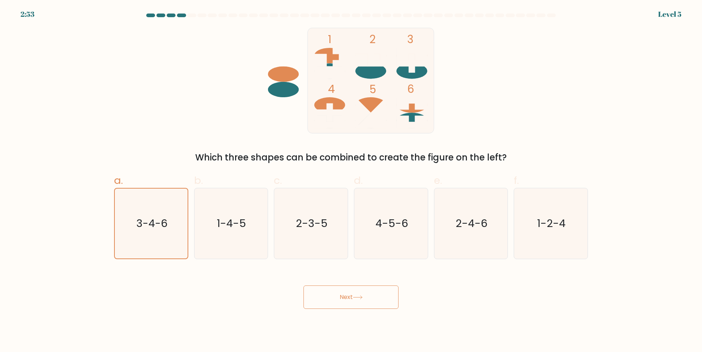
click at [350, 297] on button "Next" at bounding box center [350, 297] width 95 height 23
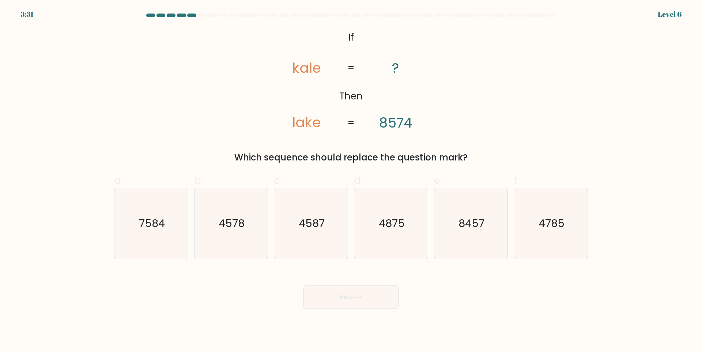
drag, startPoint x: 309, startPoint y: 124, endPoint x: 313, endPoint y: 124, distance: 4.4
click at [313, 124] on tspan "lake" at bounding box center [306, 122] width 29 height 19
click at [174, 196] on icon "7584" at bounding box center [151, 223] width 71 height 71
click at [351, 181] on input "a. 7584" at bounding box center [351, 178] width 0 height 5
radio input "true"
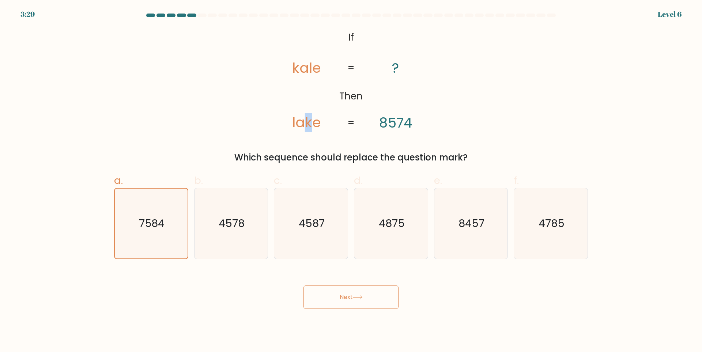
drag, startPoint x: 304, startPoint y: 122, endPoint x: 312, endPoint y: 121, distance: 8.5
click at [312, 121] on tspan "lake" at bounding box center [306, 122] width 29 height 19
drag, startPoint x: 295, startPoint y: 67, endPoint x: 302, endPoint y: 67, distance: 7.0
click at [301, 67] on tspan "kale" at bounding box center [306, 67] width 29 height 19
click at [347, 299] on button "Next" at bounding box center [350, 297] width 95 height 23
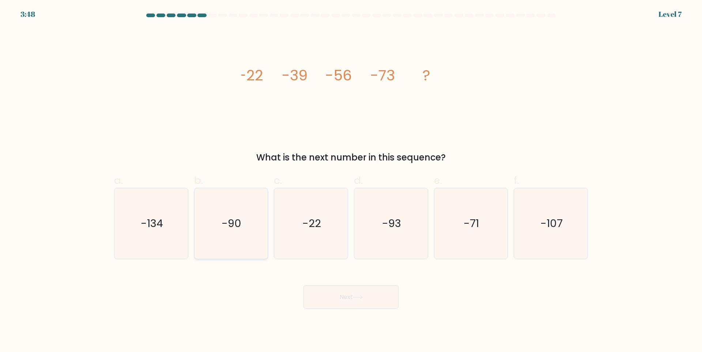
click at [251, 228] on icon "-90" at bounding box center [231, 223] width 71 height 71
click at [351, 181] on input "b. -90" at bounding box center [351, 178] width 0 height 5
radio input "true"
click at [370, 294] on button "Next" at bounding box center [350, 297] width 95 height 23
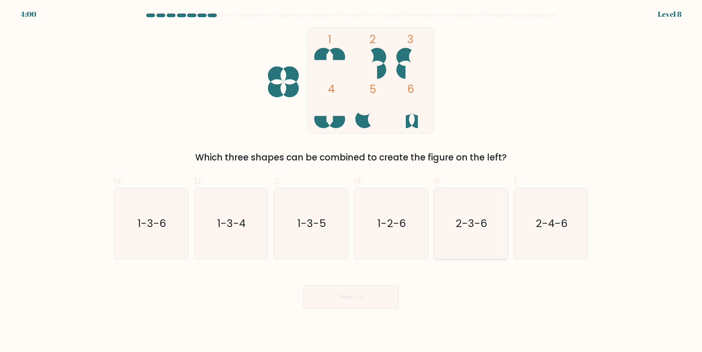
click at [490, 231] on icon "2-3-6" at bounding box center [470, 223] width 71 height 71
click at [351, 181] on input "e. 2-3-6" at bounding box center [351, 178] width 0 height 5
radio input "true"
click at [353, 292] on button "Next" at bounding box center [350, 297] width 95 height 23
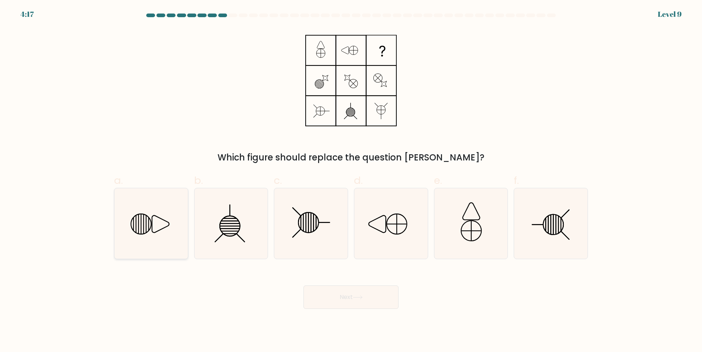
click at [148, 233] on icon at bounding box center [151, 223] width 71 height 71
click at [351, 181] on input "a." at bounding box center [351, 178] width 0 height 5
radio input "true"
click at [344, 297] on button "Next" at bounding box center [350, 297] width 95 height 23
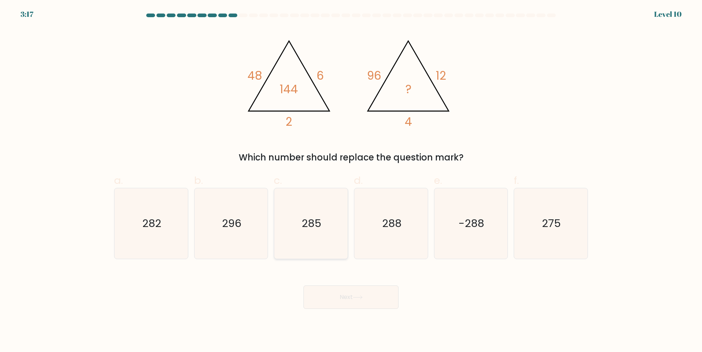
click at [311, 227] on text "285" at bounding box center [312, 223] width 20 height 15
click at [351, 181] on input "c. 285" at bounding box center [351, 178] width 0 height 5
radio input "true"
click at [360, 301] on button "Next" at bounding box center [350, 297] width 95 height 23
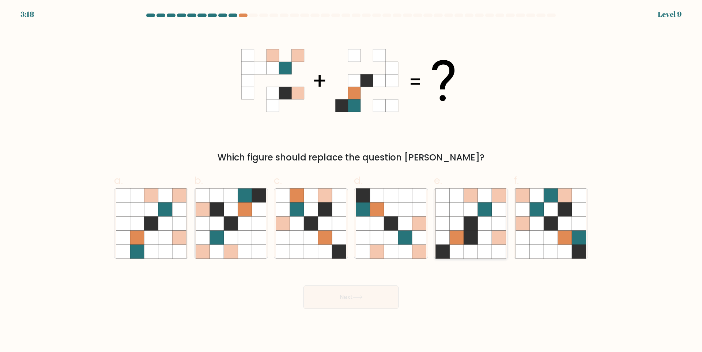
click at [491, 218] on icon at bounding box center [485, 223] width 14 height 14
click at [351, 181] on input "e." at bounding box center [351, 178] width 0 height 5
radio input "true"
click at [344, 300] on button "Next" at bounding box center [350, 297] width 95 height 23
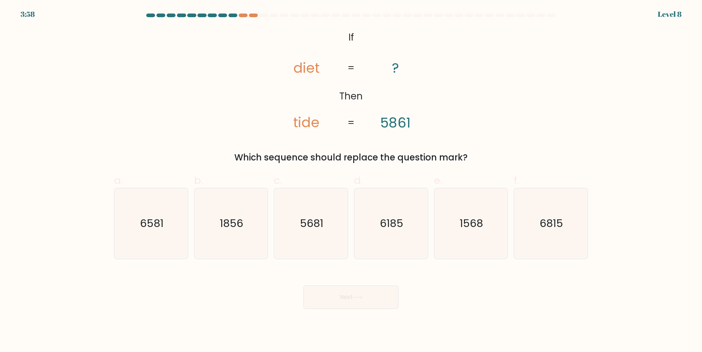
click at [303, 286] on button "Next" at bounding box center [350, 297] width 95 height 23
click at [351, 176] on input "a. 6581" at bounding box center [351, 178] width 0 height 5
radio input "true"
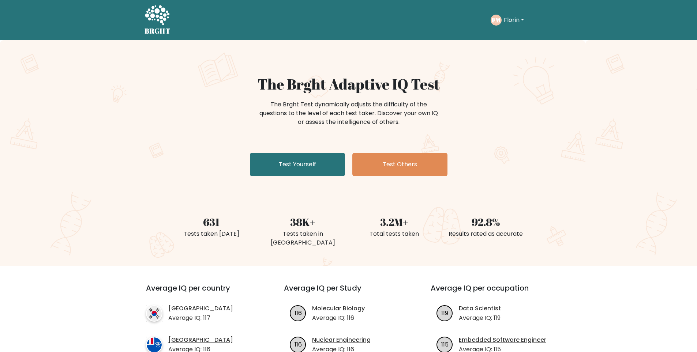
click at [509, 18] on button "Florin" at bounding box center [513, 20] width 24 height 10
click at [522, 71] on link "Logout" at bounding box center [520, 71] width 58 height 12
click at [439, 21] on link "Log in" at bounding box center [437, 20] width 23 height 15
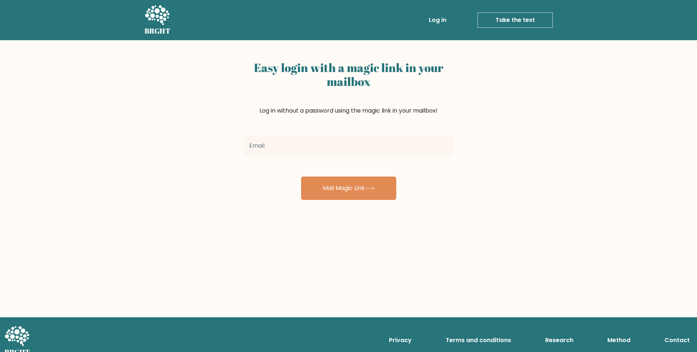
click at [358, 148] on input "email" at bounding box center [348, 146] width 211 height 20
type input "sharmolu@proton.me"
click at [301, 177] on button "Mail Magic Link" at bounding box center [348, 188] width 95 height 23
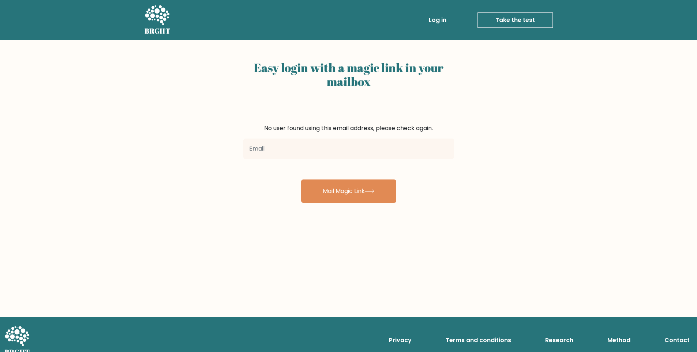
click at [441, 21] on link "Log in" at bounding box center [437, 20] width 23 height 15
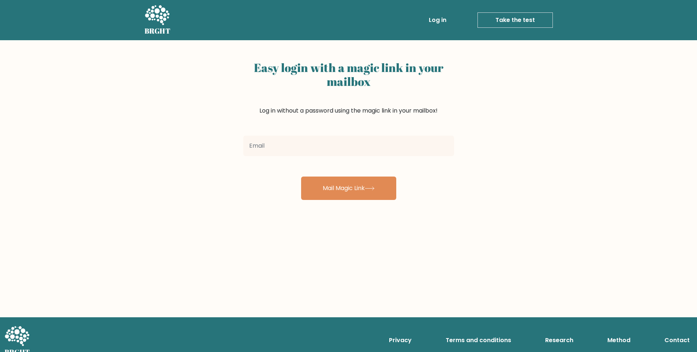
click at [375, 147] on input "email" at bounding box center [348, 146] width 211 height 20
type input "sharmolu@proton.me"
click at [301, 177] on button "Mail Magic Link" at bounding box center [348, 188] width 95 height 23
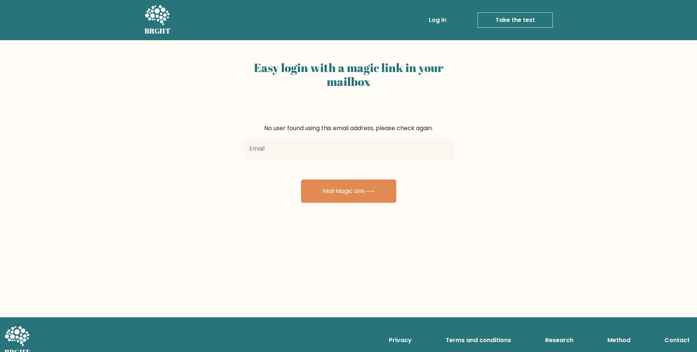
click at [527, 19] on link "Take the test" at bounding box center [514, 19] width 75 height 15
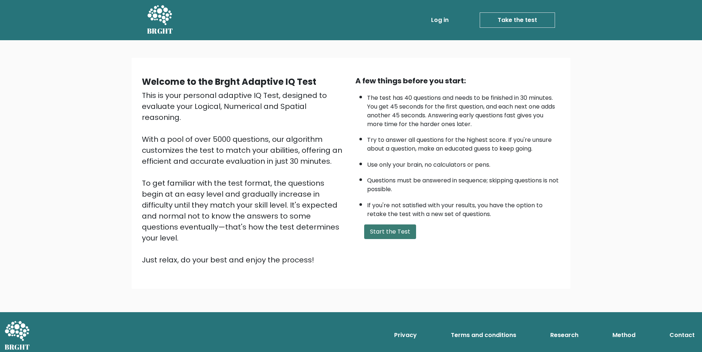
click at [377, 229] on button "Start the Test" at bounding box center [390, 231] width 52 height 15
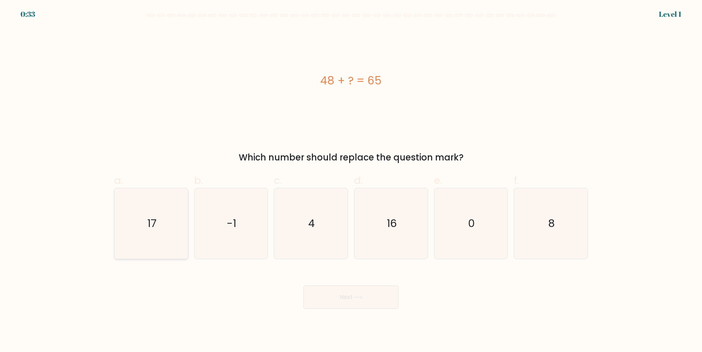
click at [149, 230] on text "17" at bounding box center [151, 223] width 9 height 15
click at [351, 181] on input "a. 17" at bounding box center [351, 178] width 0 height 5
radio input "true"
click at [360, 298] on icon at bounding box center [358, 297] width 10 height 4
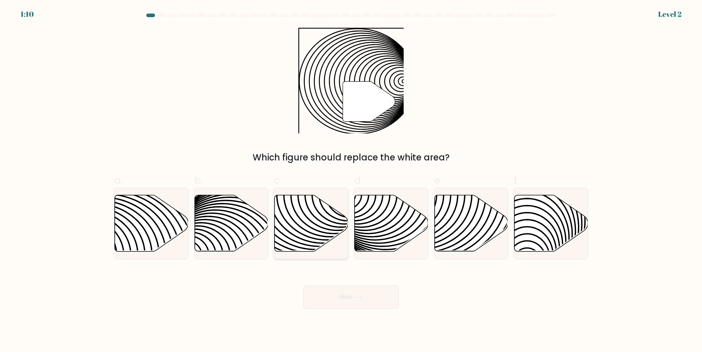
click at [322, 216] on icon at bounding box center [288, 195] width 148 height 148
click at [351, 181] on input "c." at bounding box center [351, 178] width 0 height 5
radio input "true"
click at [374, 299] on button "Next" at bounding box center [350, 297] width 95 height 23
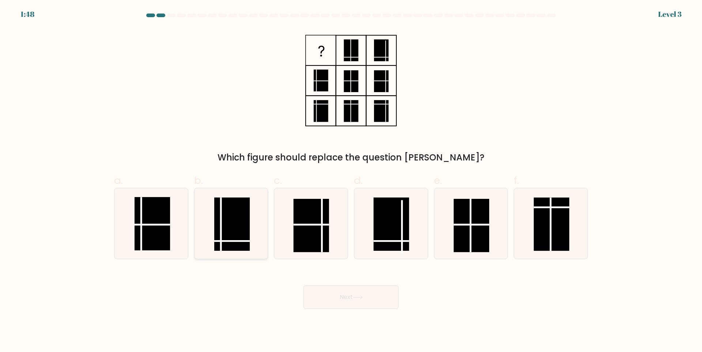
click at [230, 241] on line at bounding box center [231, 241] width 35 height 0
click at [351, 181] on input "b." at bounding box center [351, 178] width 0 height 5
radio input "true"
click at [365, 296] on button "Next" at bounding box center [350, 297] width 95 height 23
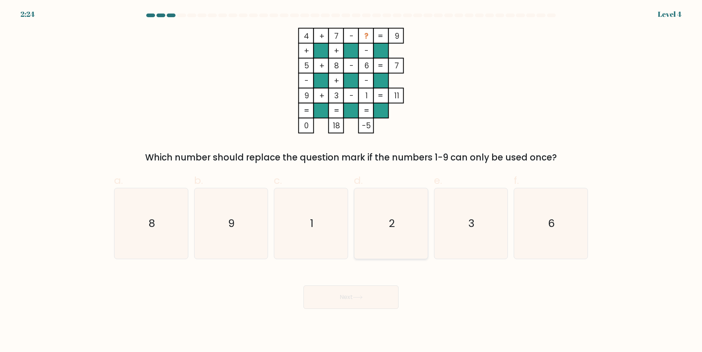
click at [400, 216] on icon "2" at bounding box center [391, 223] width 71 height 71
click at [351, 181] on input "d. 2" at bounding box center [351, 178] width 0 height 5
radio input "true"
click at [354, 299] on button "Next" at bounding box center [350, 297] width 95 height 23
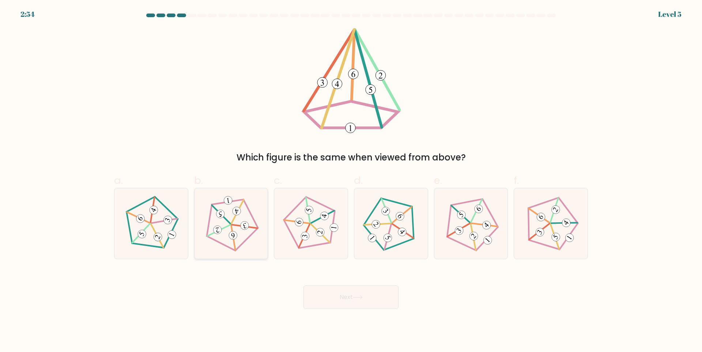
click at [237, 218] on icon at bounding box center [231, 224] width 56 height 56
click at [351, 181] on input "b." at bounding box center [351, 178] width 0 height 5
radio input "true"
click at [371, 295] on button "Next" at bounding box center [350, 297] width 95 height 23
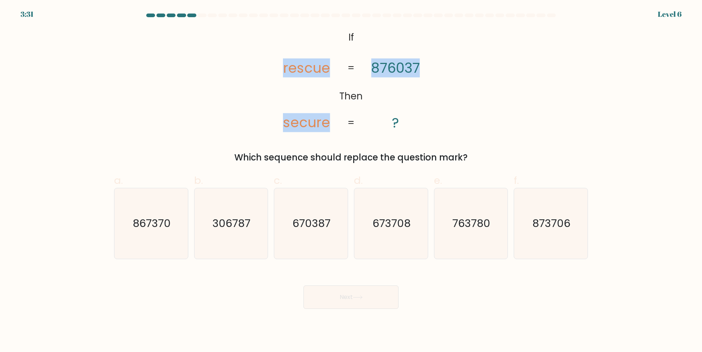
drag, startPoint x: 269, startPoint y: 66, endPoint x: 482, endPoint y: 68, distance: 213.2
click at [468, 68] on div "@import url('[URL][DOMAIN_NAME]); If Then rescue secure 876037 ? = = Which sequ…" at bounding box center [351, 96] width 483 height 136
click at [482, 68] on div "@import url('[URL][DOMAIN_NAME]); If Then rescue secure 876037 ? = = Which sequ…" at bounding box center [351, 96] width 483 height 136
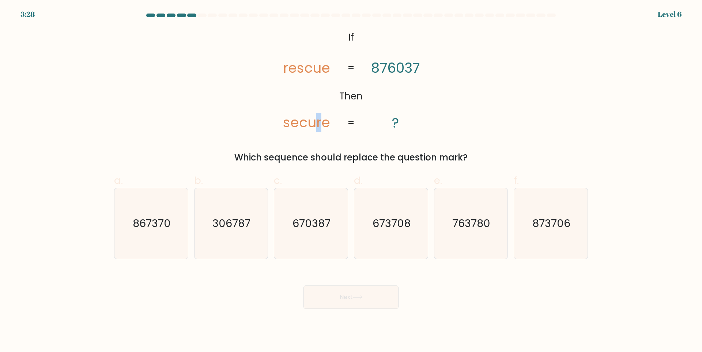
drag, startPoint x: 312, startPoint y: 124, endPoint x: 319, endPoint y: 125, distance: 7.0
click at [319, 125] on tspan "secure" at bounding box center [306, 122] width 47 height 19
click at [286, 67] on tspan "rescue" at bounding box center [306, 67] width 47 height 19
drag, startPoint x: 298, startPoint y: 68, endPoint x: 302, endPoint y: 68, distance: 4.8
click at [302, 68] on tspan "rescue" at bounding box center [306, 67] width 47 height 19
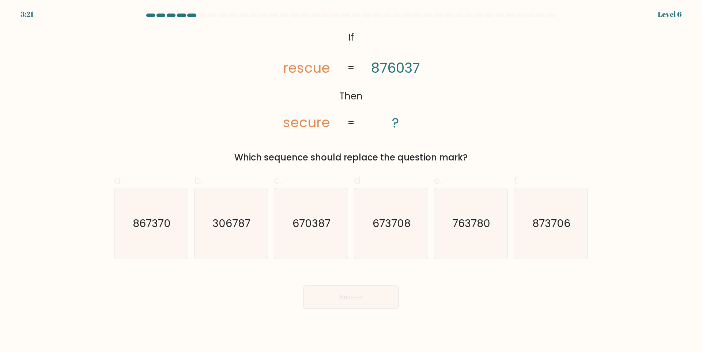
click at [322, 105] on icon "@import url('[URL][DOMAIN_NAME]); If Then rescue secure 876037 ? = =" at bounding box center [350, 81] width 171 height 106
drag, startPoint x: 282, startPoint y: 70, endPoint x: 287, endPoint y: 69, distance: 4.8
click at [287, 69] on icon "@import url('[URL][DOMAIN_NAME]); If Then rescue secure 876037 ? = =" at bounding box center [350, 81] width 171 height 106
click at [301, 69] on tspan "rescue" at bounding box center [306, 67] width 47 height 19
click at [302, 86] on icon "@import url('[URL][DOMAIN_NAME]); If Then rescue secure 876037 ? = =" at bounding box center [350, 81] width 171 height 106
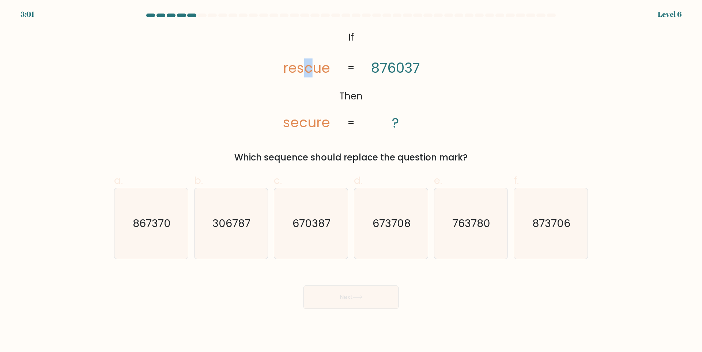
drag, startPoint x: 306, startPoint y: 70, endPoint x: 310, endPoint y: 69, distance: 4.4
click at [310, 69] on tspan "rescue" at bounding box center [306, 67] width 47 height 19
click at [324, 209] on icon "670387" at bounding box center [311, 223] width 71 height 71
click at [351, 181] on input "c. 670387" at bounding box center [351, 178] width 0 height 5
radio input "true"
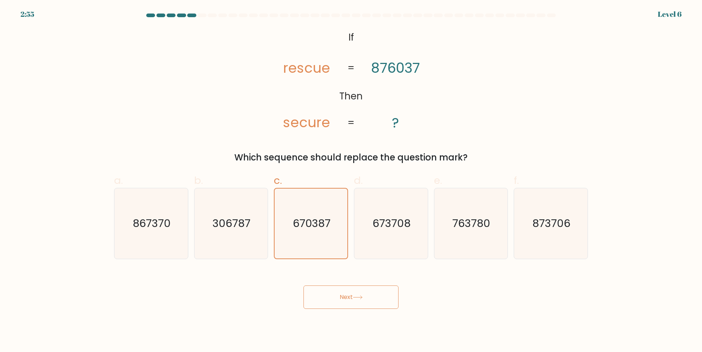
click at [368, 291] on button "Next" at bounding box center [350, 297] width 95 height 23
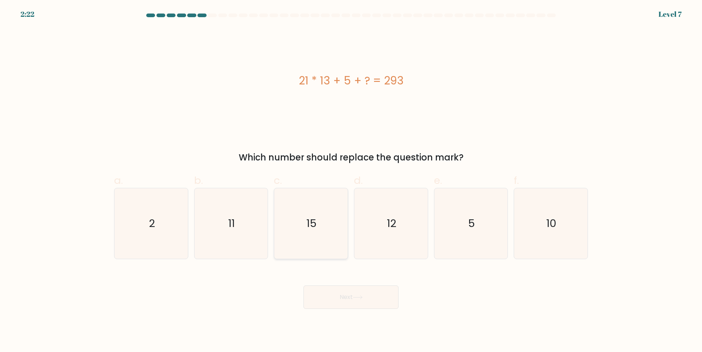
click at [327, 229] on icon "15" at bounding box center [311, 223] width 71 height 71
click at [351, 181] on input "c. 15" at bounding box center [351, 178] width 0 height 5
radio input "true"
click at [357, 292] on button "Next" at bounding box center [350, 297] width 95 height 23
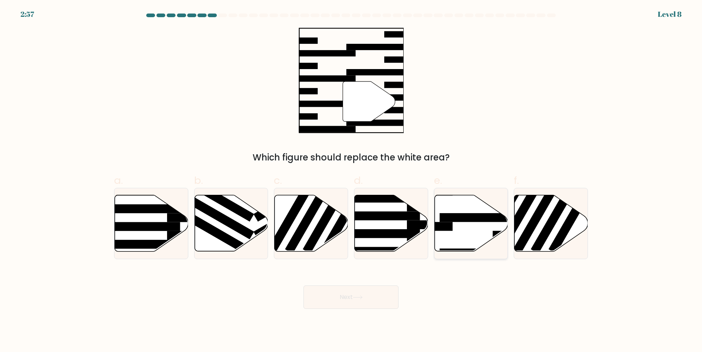
click at [454, 210] on icon at bounding box center [470, 223] width 73 height 56
click at [351, 181] on input "e." at bounding box center [351, 178] width 0 height 5
radio input "true"
click at [365, 302] on button "Next" at bounding box center [350, 297] width 95 height 23
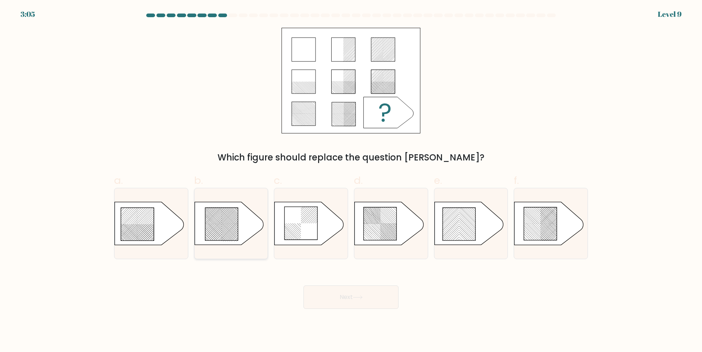
click at [225, 228] on icon at bounding box center [221, 224] width 33 height 33
click at [351, 181] on input "b." at bounding box center [351, 178] width 0 height 5
radio input "true"
click at [390, 292] on button "Next" at bounding box center [350, 297] width 95 height 23
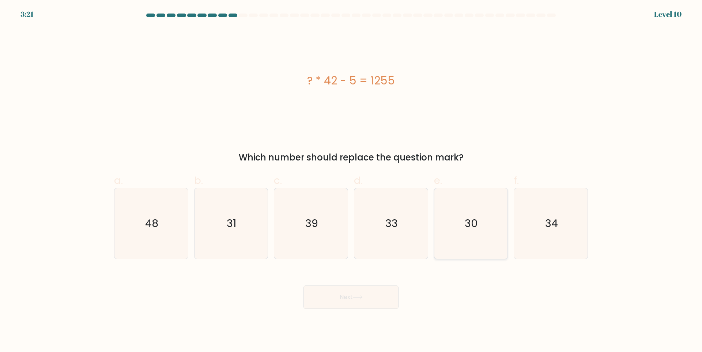
click at [471, 229] on text "30" at bounding box center [471, 223] width 13 height 15
click at [351, 181] on input "e. 30" at bounding box center [351, 178] width 0 height 5
radio input "true"
click at [367, 302] on button "Next" at bounding box center [350, 297] width 95 height 23
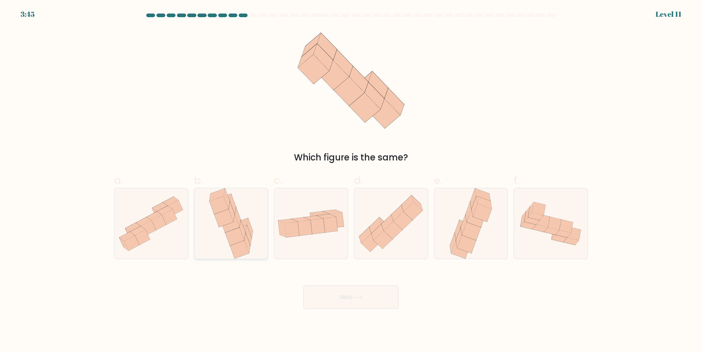
click at [237, 213] on icon at bounding box center [238, 217] width 6 height 20
click at [351, 181] on input "b." at bounding box center [351, 178] width 0 height 5
radio input "true"
click at [471, 224] on icon at bounding box center [471, 231] width 19 height 18
click at [351, 181] on input "e." at bounding box center [351, 178] width 0 height 5
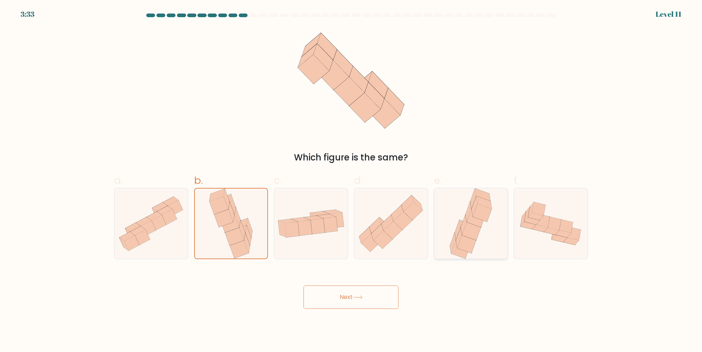
radio input "true"
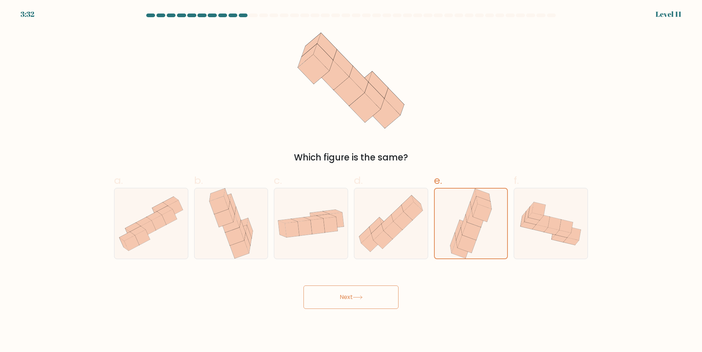
click at [369, 297] on button "Next" at bounding box center [350, 297] width 95 height 23
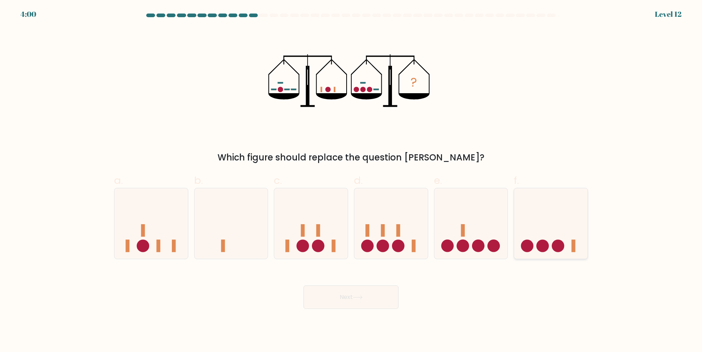
click at [555, 208] on icon at bounding box center [550, 223] width 73 height 61
click at [351, 181] on input "f." at bounding box center [351, 178] width 0 height 5
radio input "true"
click at [371, 292] on button "Next" at bounding box center [350, 297] width 95 height 23
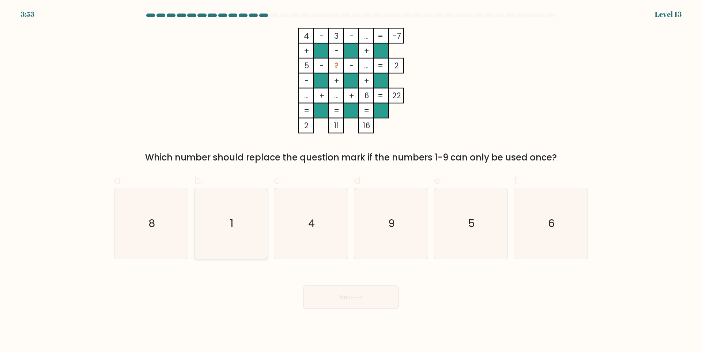
click at [240, 219] on icon "1" at bounding box center [231, 223] width 71 height 71
click at [351, 181] on input "b. 1" at bounding box center [351, 178] width 0 height 5
radio input "true"
click at [376, 292] on button "Next" at bounding box center [350, 297] width 95 height 23
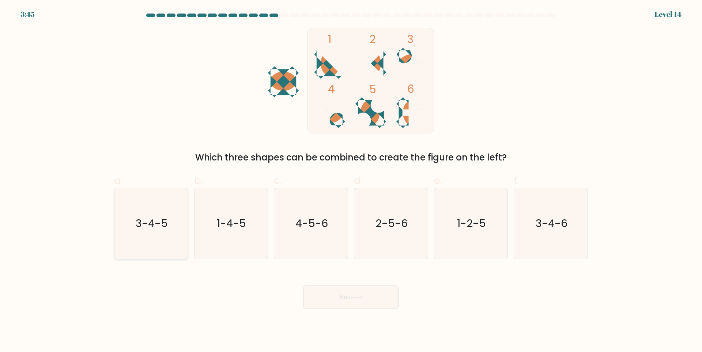
click at [169, 216] on icon "3-4-5" at bounding box center [151, 223] width 71 height 71
click at [351, 181] on input "a. 3-4-5" at bounding box center [351, 178] width 0 height 5
radio input "true"
click at [370, 296] on button "Next" at bounding box center [350, 297] width 95 height 23
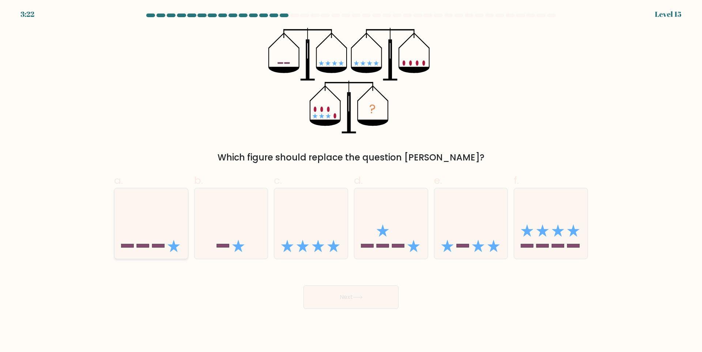
click at [140, 225] on icon at bounding box center [150, 223] width 73 height 61
click at [351, 181] on input "a." at bounding box center [351, 178] width 0 height 5
radio input "true"
click at [464, 212] on icon at bounding box center [470, 223] width 73 height 61
click at [351, 181] on input "e." at bounding box center [351, 178] width 0 height 5
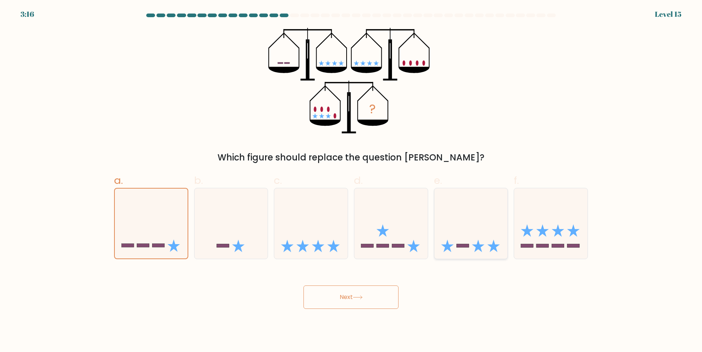
radio input "true"
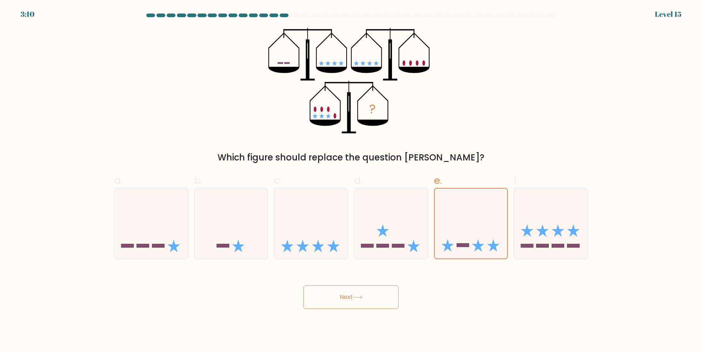
drag, startPoint x: 358, startPoint y: 301, endPoint x: 365, endPoint y: 294, distance: 9.6
click at [358, 301] on button "Next" at bounding box center [350, 297] width 95 height 23
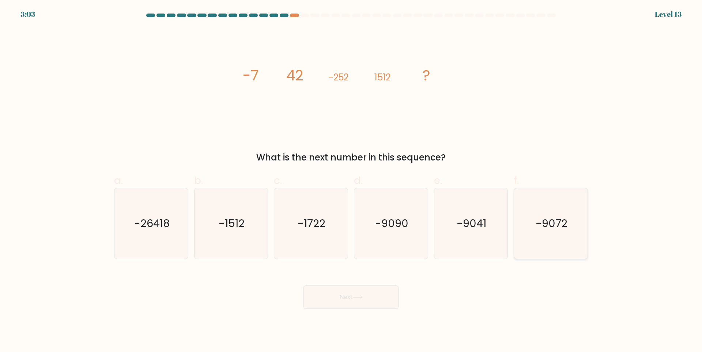
click at [559, 243] on icon "-9072" at bounding box center [551, 223] width 71 height 71
click at [351, 181] on input "f. -9072" at bounding box center [351, 178] width 0 height 5
radio input "true"
click at [367, 301] on button "Next" at bounding box center [350, 297] width 95 height 23
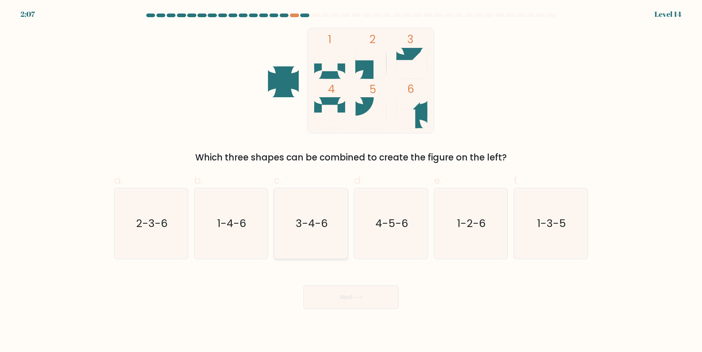
click at [314, 237] on icon "3-4-6" at bounding box center [311, 223] width 71 height 71
click at [351, 181] on input "c. 3-4-6" at bounding box center [351, 178] width 0 height 5
radio input "true"
click at [358, 294] on button "Next" at bounding box center [350, 297] width 95 height 23
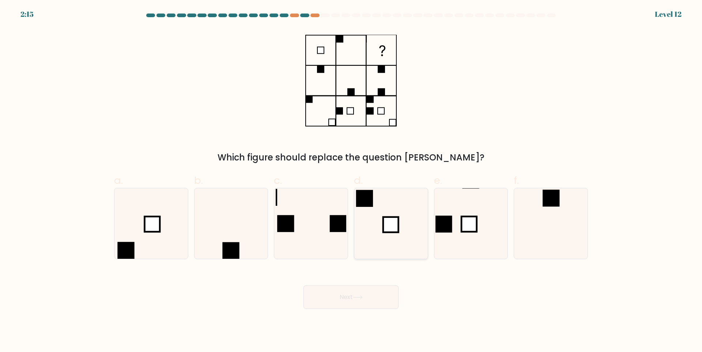
click at [414, 213] on icon at bounding box center [391, 223] width 71 height 71
click at [351, 181] on input "d." at bounding box center [351, 178] width 0 height 5
radio input "true"
click at [374, 303] on button "Next" at bounding box center [350, 297] width 95 height 23
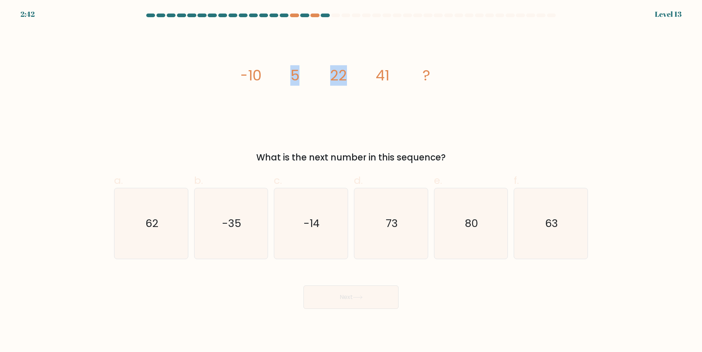
drag, startPoint x: 289, startPoint y: 75, endPoint x: 364, endPoint y: 65, distance: 75.6
click at [364, 65] on icon "image/svg+xml -10 5 22 41 ?" at bounding box center [350, 81] width 219 height 106
drag, startPoint x: 328, startPoint y: 73, endPoint x: 392, endPoint y: 71, distance: 63.3
click at [392, 71] on icon "image/svg+xml -10 5 22 41 ?" at bounding box center [350, 81] width 219 height 106
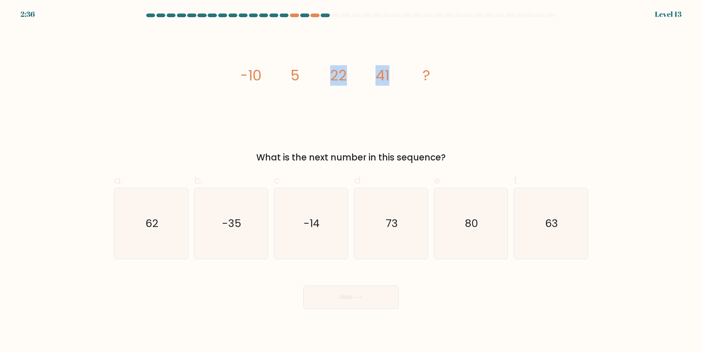
click at [403, 71] on icon "image/svg+xml -10 5 22 41 ?" at bounding box center [350, 81] width 219 height 106
drag, startPoint x: 375, startPoint y: 78, endPoint x: 437, endPoint y: 76, distance: 61.8
click at [437, 76] on icon "image/svg+xml -10 5 22 41 ?" at bounding box center [350, 81] width 219 height 106
click at [153, 242] on icon "62" at bounding box center [151, 223] width 71 height 71
click at [351, 181] on input "a. 62" at bounding box center [351, 178] width 0 height 5
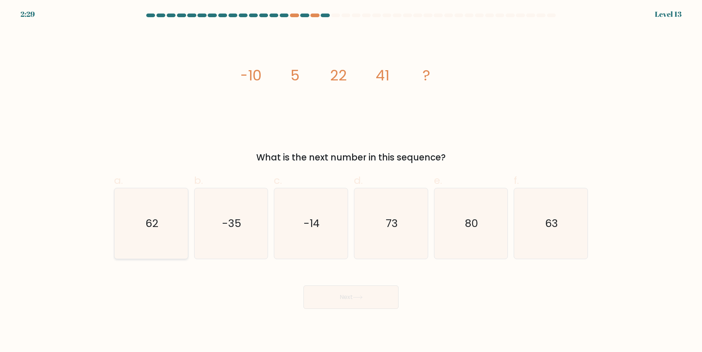
radio input "true"
click at [360, 301] on button "Next" at bounding box center [350, 297] width 95 height 23
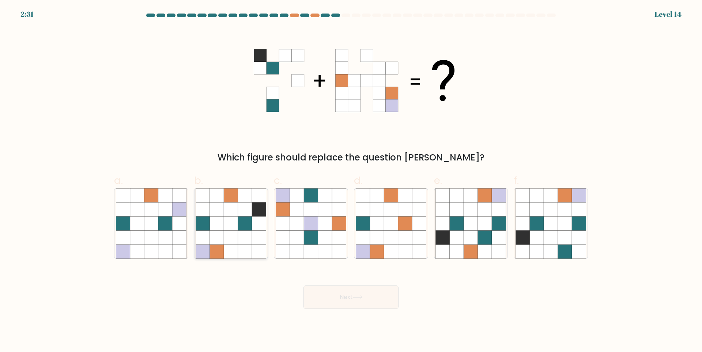
click at [232, 221] on icon at bounding box center [231, 223] width 14 height 14
click at [351, 181] on input "b." at bounding box center [351, 178] width 0 height 5
radio input "true"
click at [367, 296] on button "Next" at bounding box center [350, 297] width 95 height 23
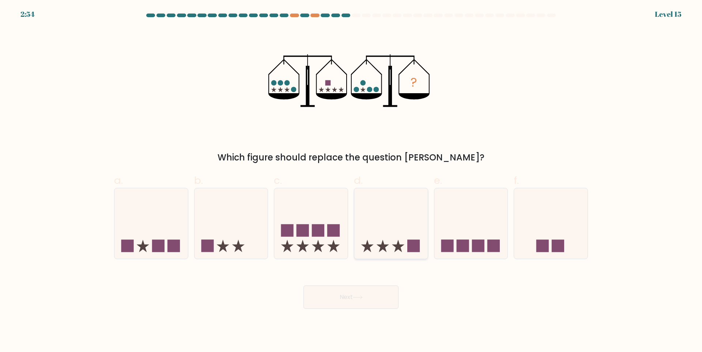
click at [401, 223] on icon at bounding box center [390, 223] width 73 height 61
click at [351, 181] on input "d." at bounding box center [351, 178] width 0 height 5
radio input "true"
click at [359, 302] on button "Next" at bounding box center [350, 297] width 95 height 23
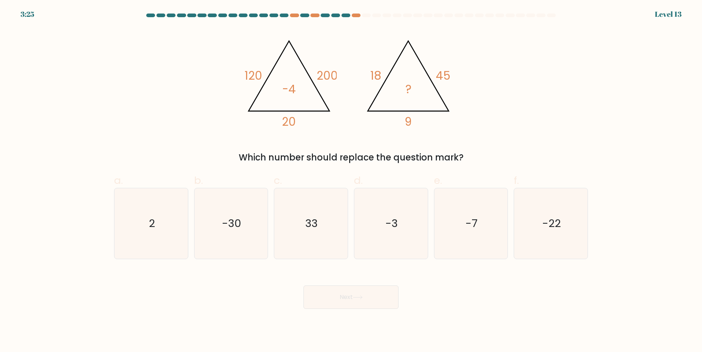
click at [343, 12] on div "3:25 Level 13" at bounding box center [351, 10] width 702 height 20
click at [343, 13] on div "3:24 Level 13" at bounding box center [351, 10] width 702 height 20
click at [344, 13] on div "3:24 Level 13" at bounding box center [351, 10] width 702 height 20
click at [346, 13] on div "3:24 Level 13" at bounding box center [351, 10] width 702 height 20
click at [356, 11] on div "3:24 Level 13" at bounding box center [351, 10] width 702 height 20
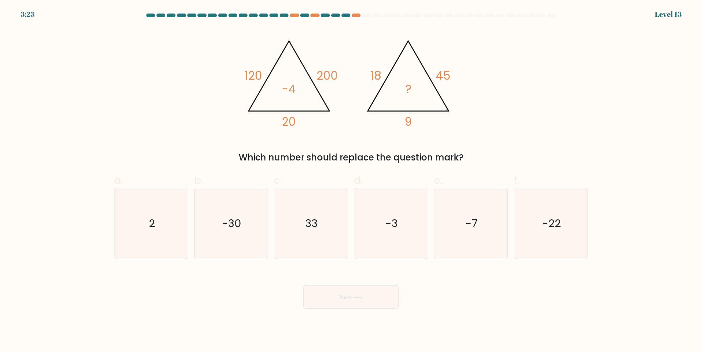
click at [475, 53] on div "@import url('[URL][DOMAIN_NAME]); 120 200 20 -4 @import url('[URL][DOMAIN_NAME]…" at bounding box center [351, 96] width 483 height 136
click at [477, 231] on text "-7" at bounding box center [471, 223] width 12 height 15
click at [351, 181] on input "e. -7" at bounding box center [351, 178] width 0 height 5
radio input "true"
click at [346, 301] on button "Next" at bounding box center [350, 297] width 95 height 23
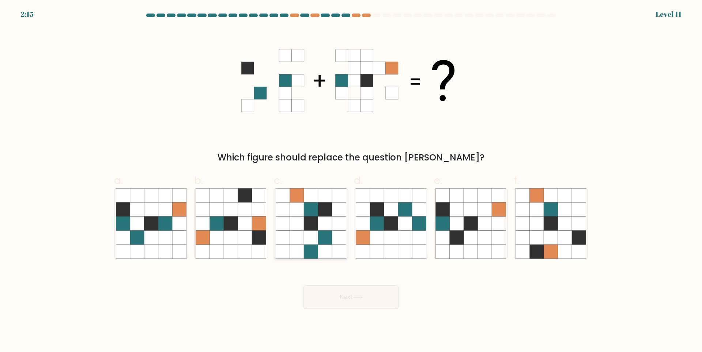
drag, startPoint x: 309, startPoint y: 217, endPoint x: 341, endPoint y: 254, distance: 49.8
click at [309, 217] on icon at bounding box center [311, 223] width 14 height 14
click at [351, 181] on input "c." at bounding box center [351, 178] width 0 height 5
radio input "true"
click at [363, 296] on icon at bounding box center [358, 297] width 10 height 4
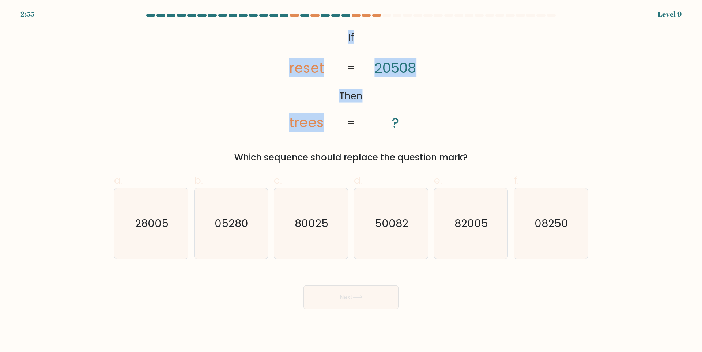
click at [702, 15] on form "If ?" at bounding box center [351, 161] width 702 height 295
